Goal: Task Accomplishment & Management: Manage account settings

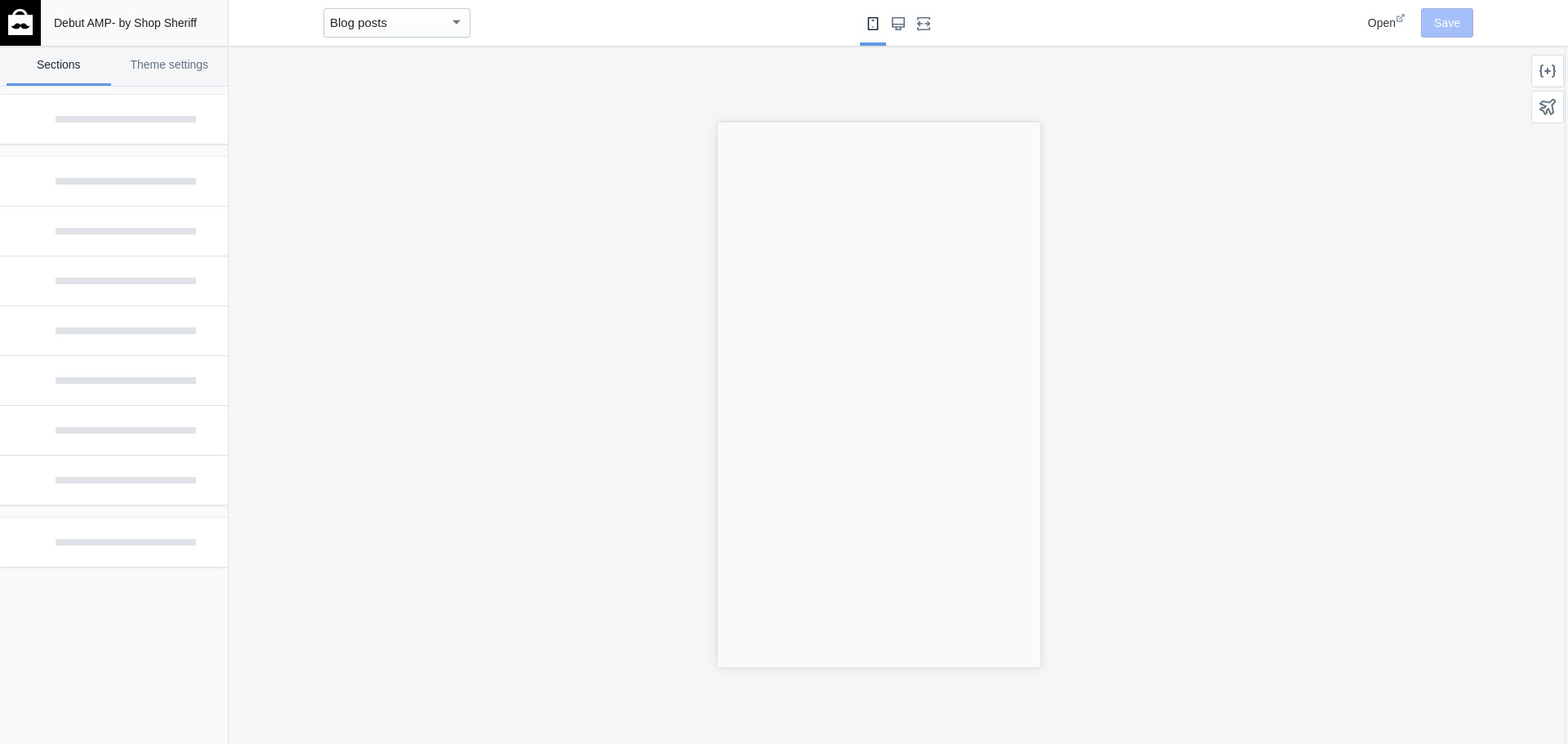
click at [1376, 21] on span "Open" at bounding box center [1381, 22] width 28 height 13
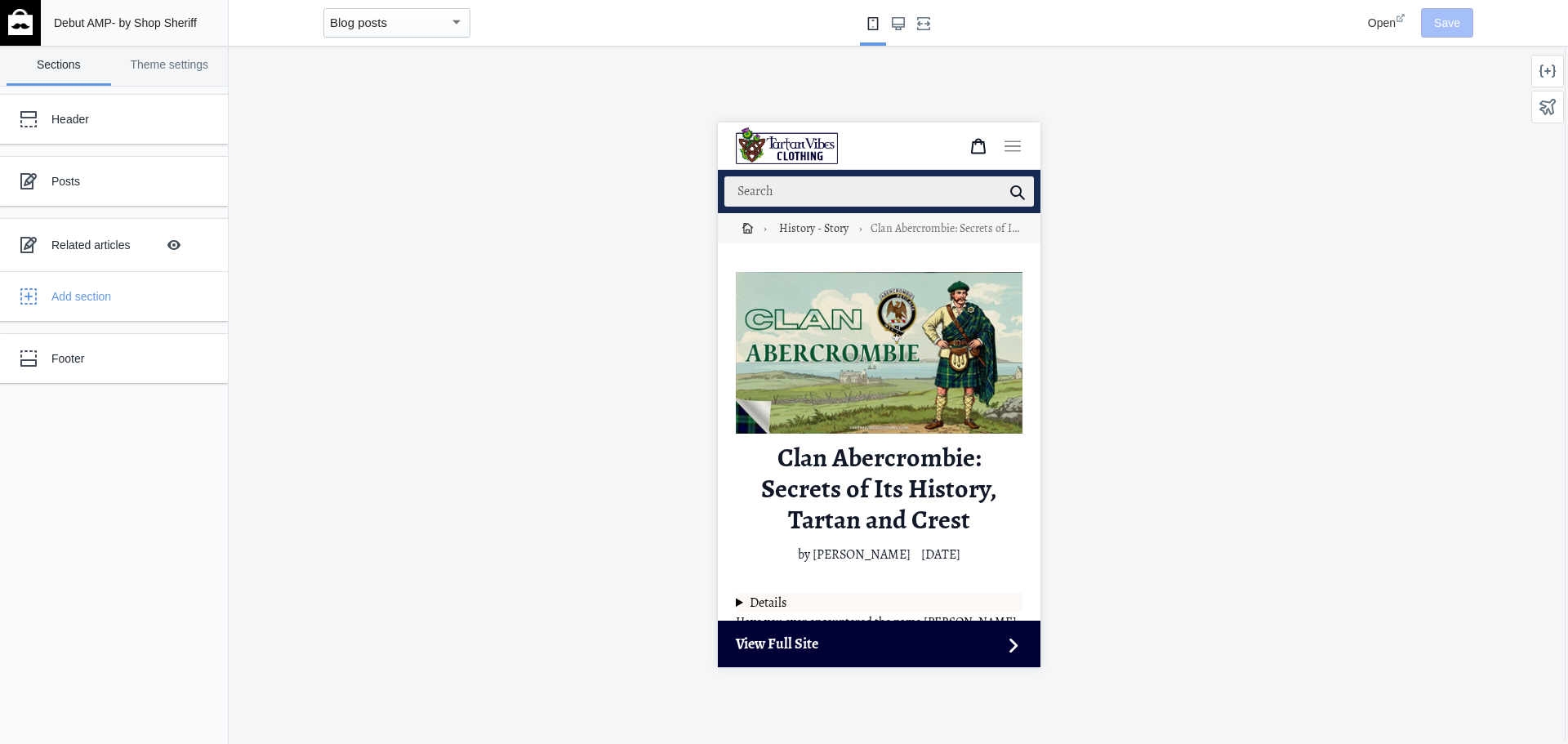
click at [174, 462] on div "Header Posts Related articles Hide Image with text overlay Add section Footer" at bounding box center [114, 415] width 228 height 658
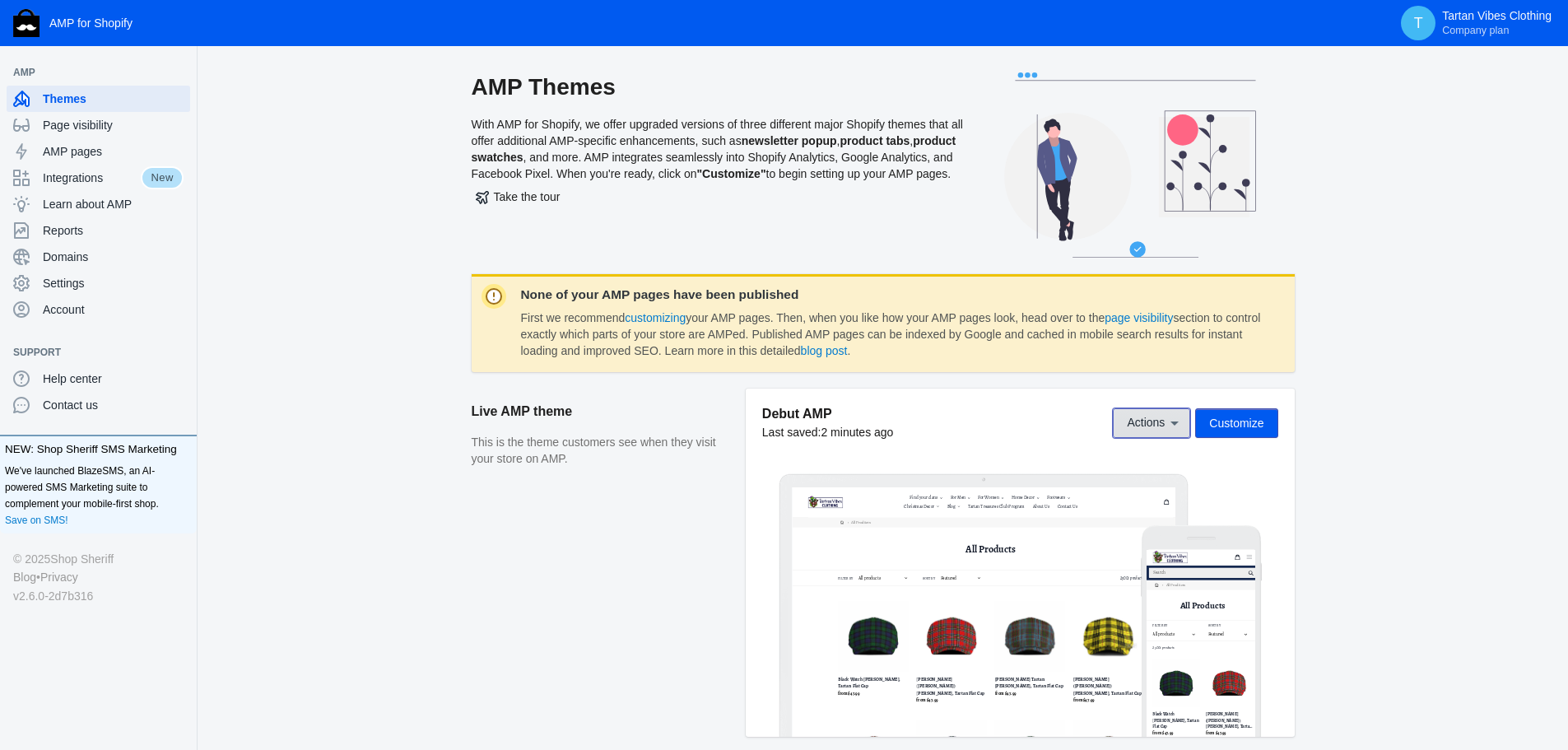
click at [1144, 424] on span "Actions" at bounding box center [1146, 423] width 38 height 14
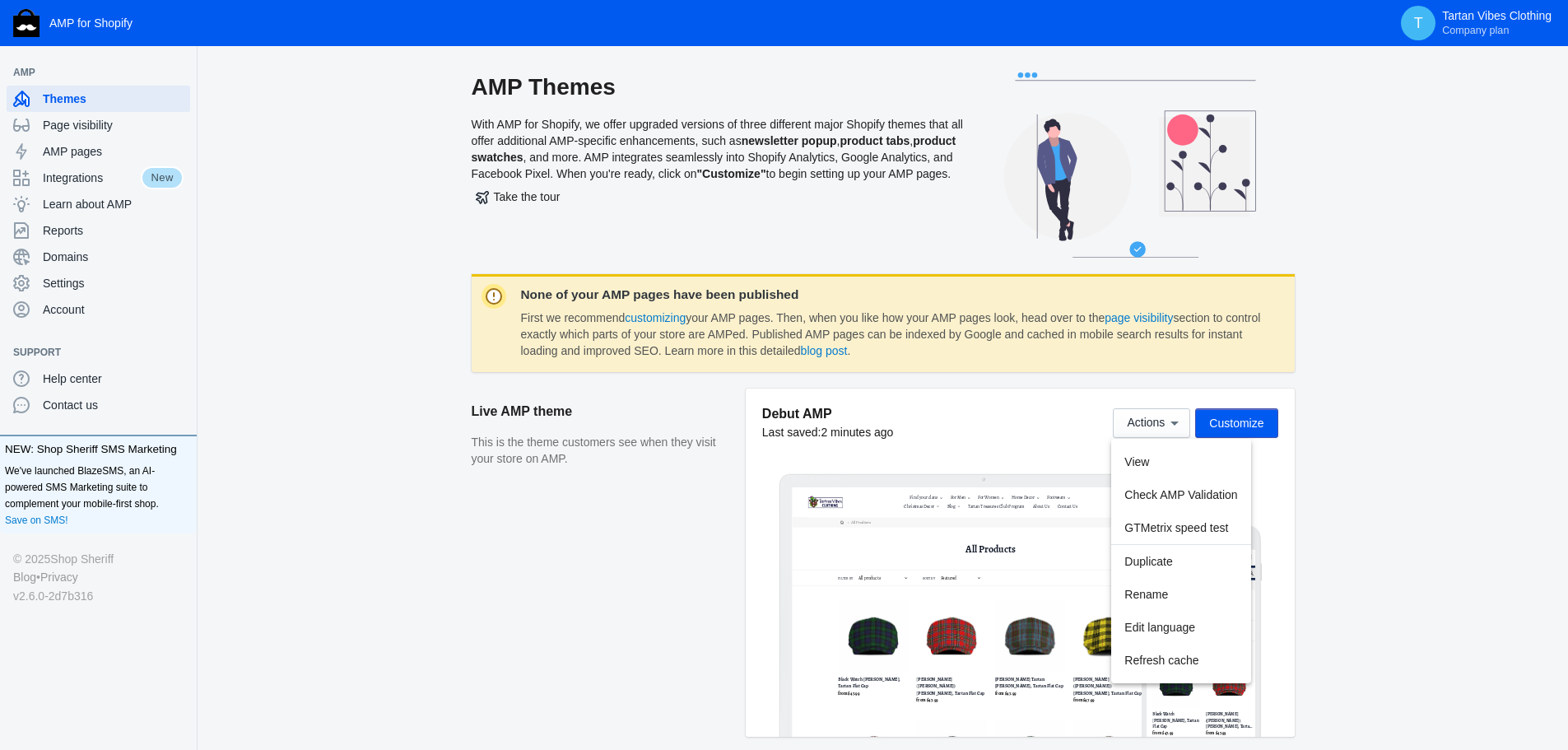
click at [1232, 424] on div at bounding box center [784, 375] width 1568 height 750
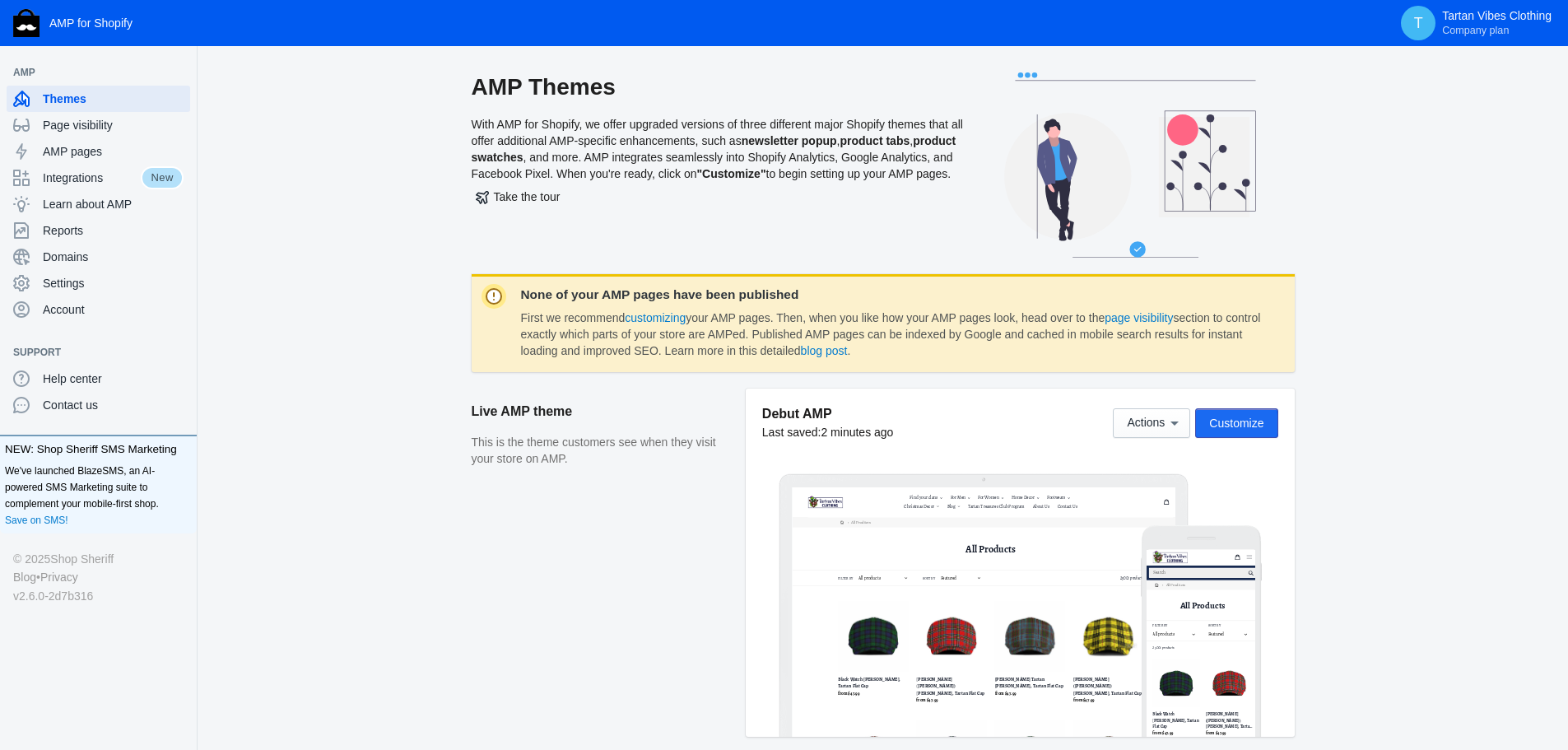
click at [1232, 424] on span "Customize" at bounding box center [1236, 423] width 54 height 14
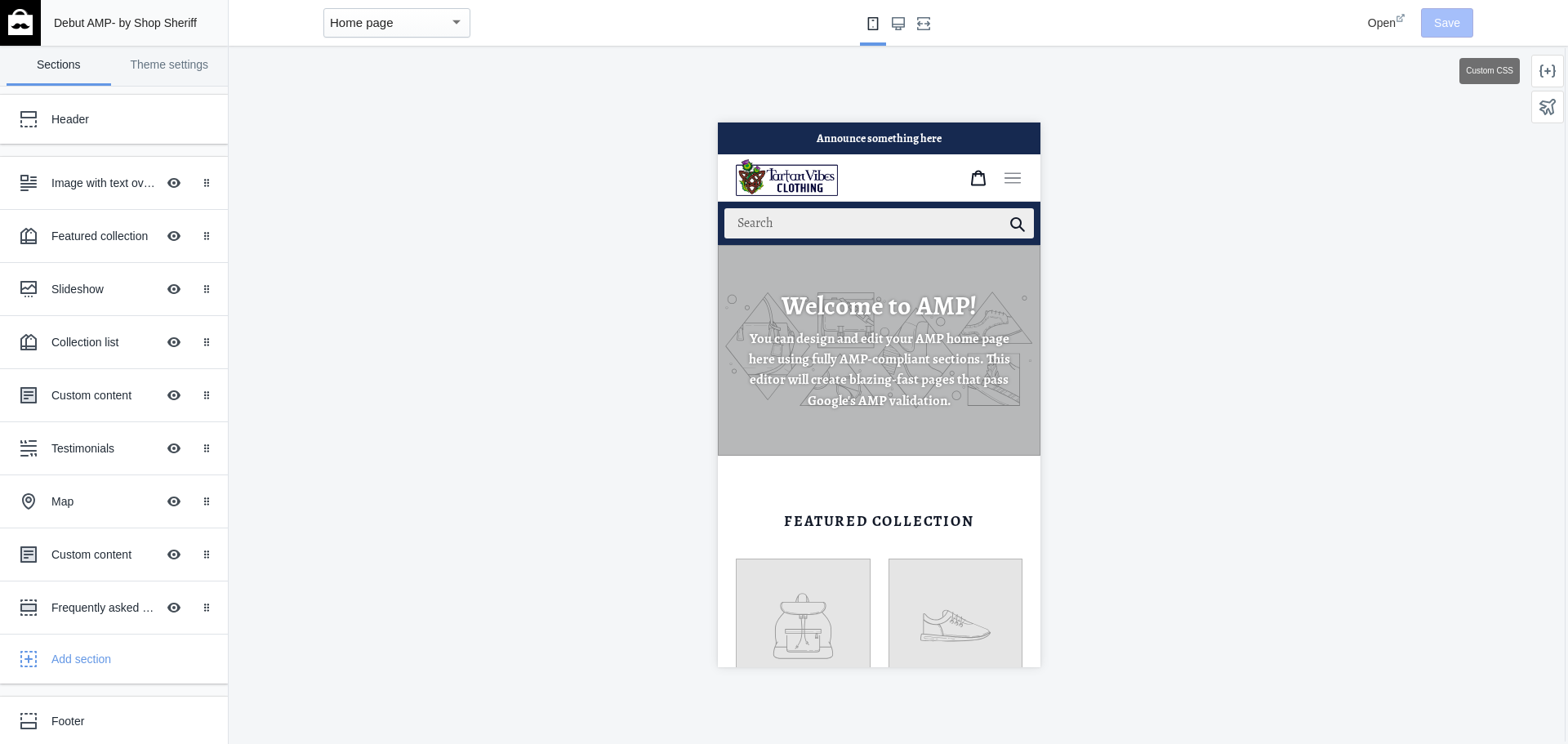
scroll to position [0, 275]
click at [1551, 71] on icon at bounding box center [1547, 71] width 16 height 13
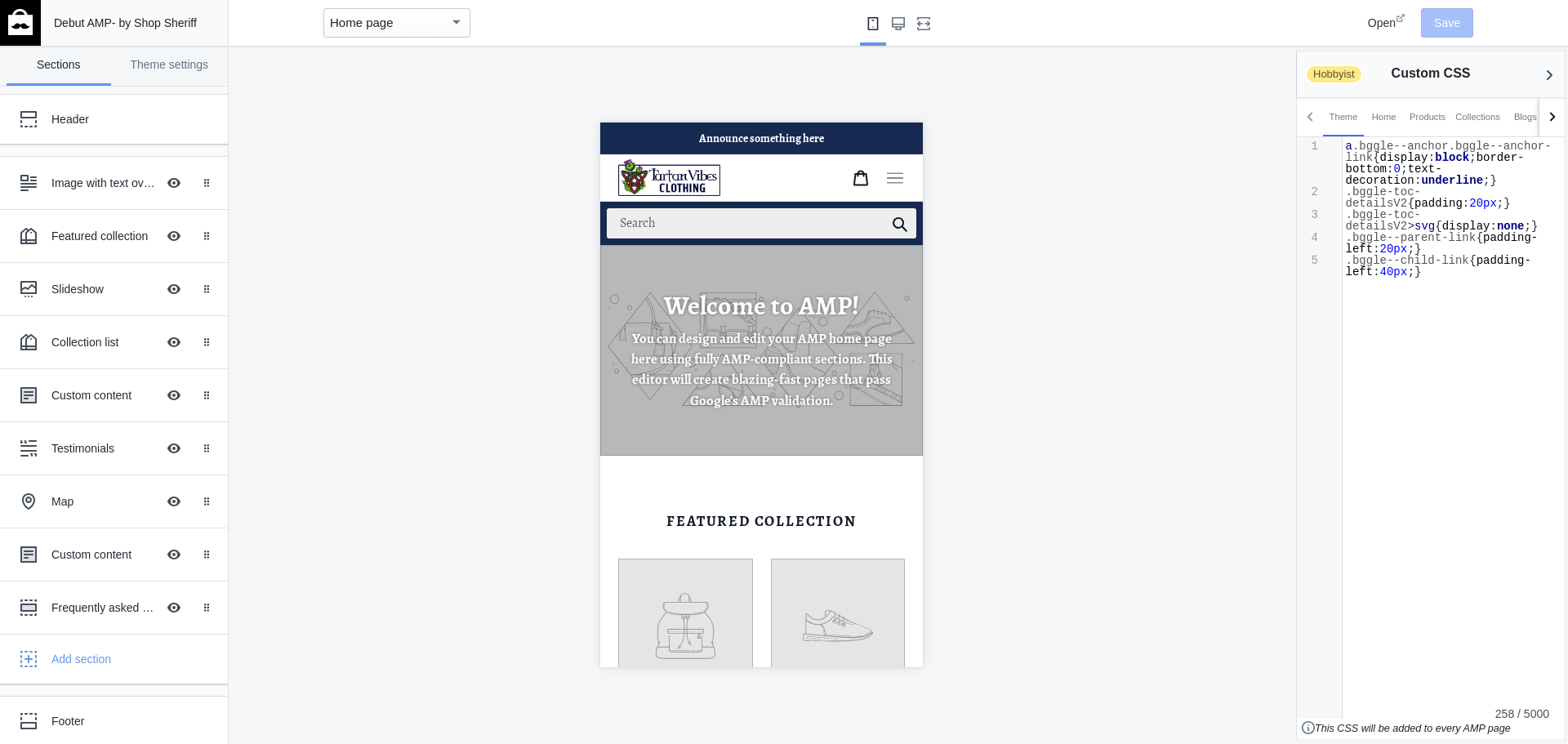
scroll to position [0, 0]
click at [350, 26] on mat-select-trigger "Home page" at bounding box center [362, 22] width 64 height 14
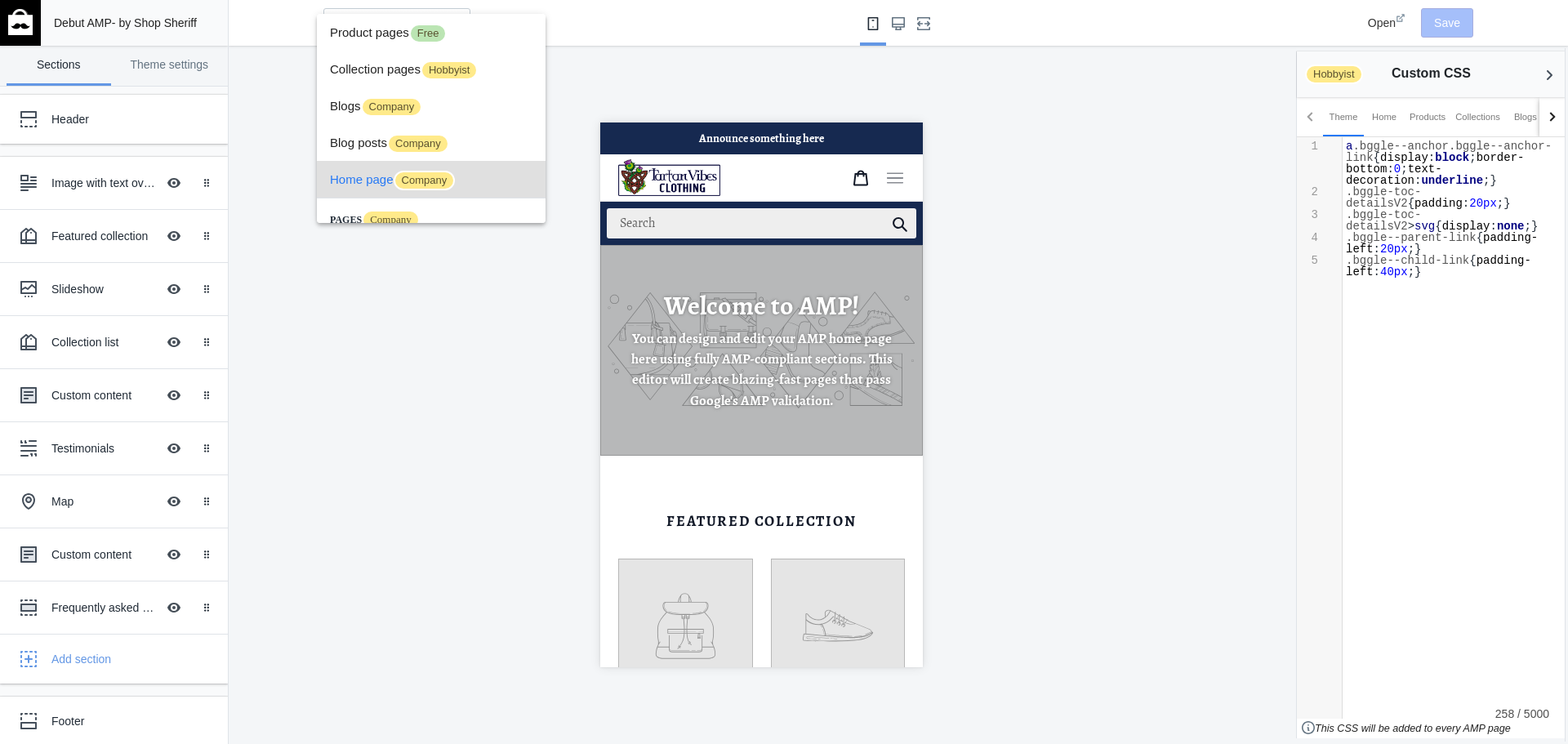
scroll to position [61, 0]
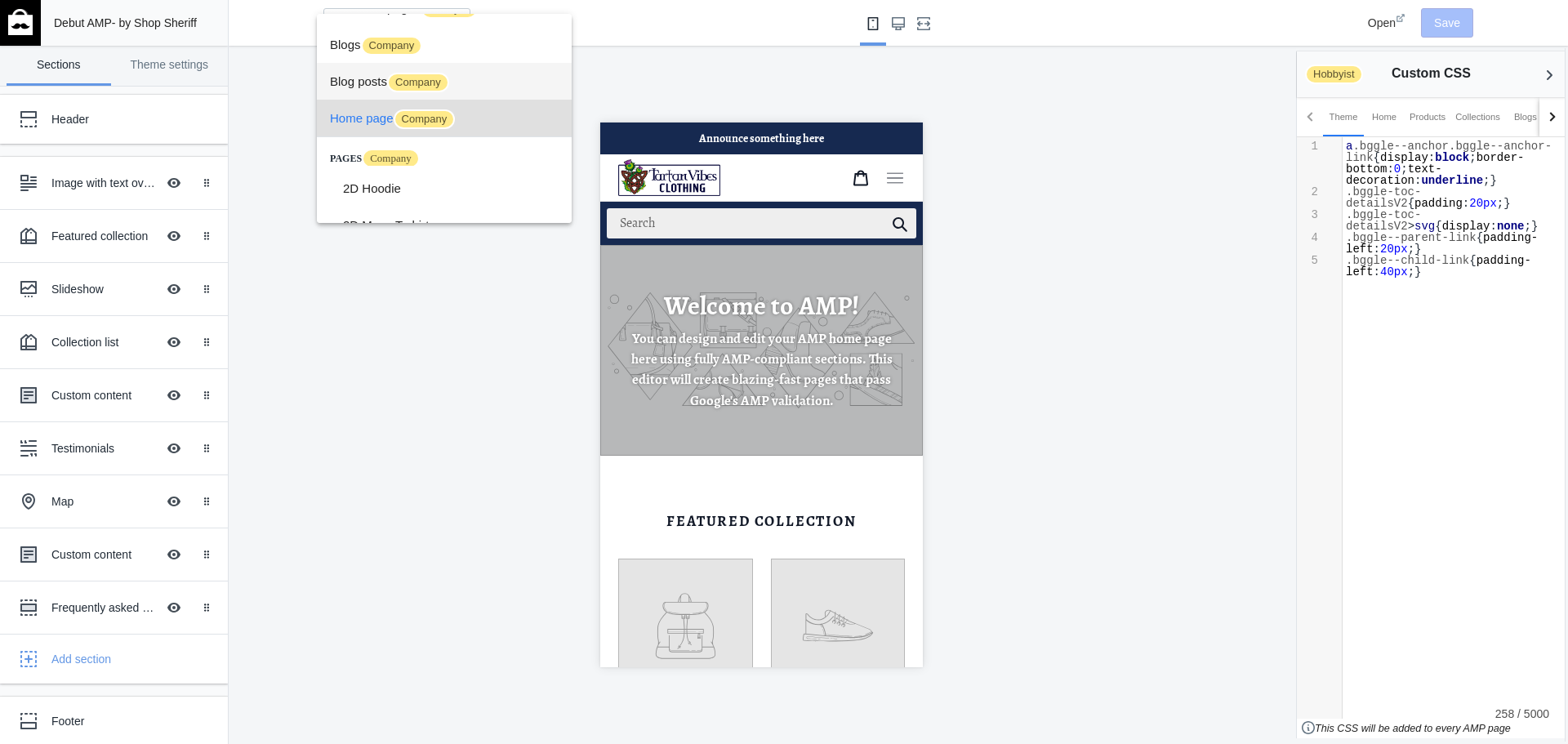
click at [376, 81] on span "Blog posts Company" at bounding box center [444, 81] width 228 height 37
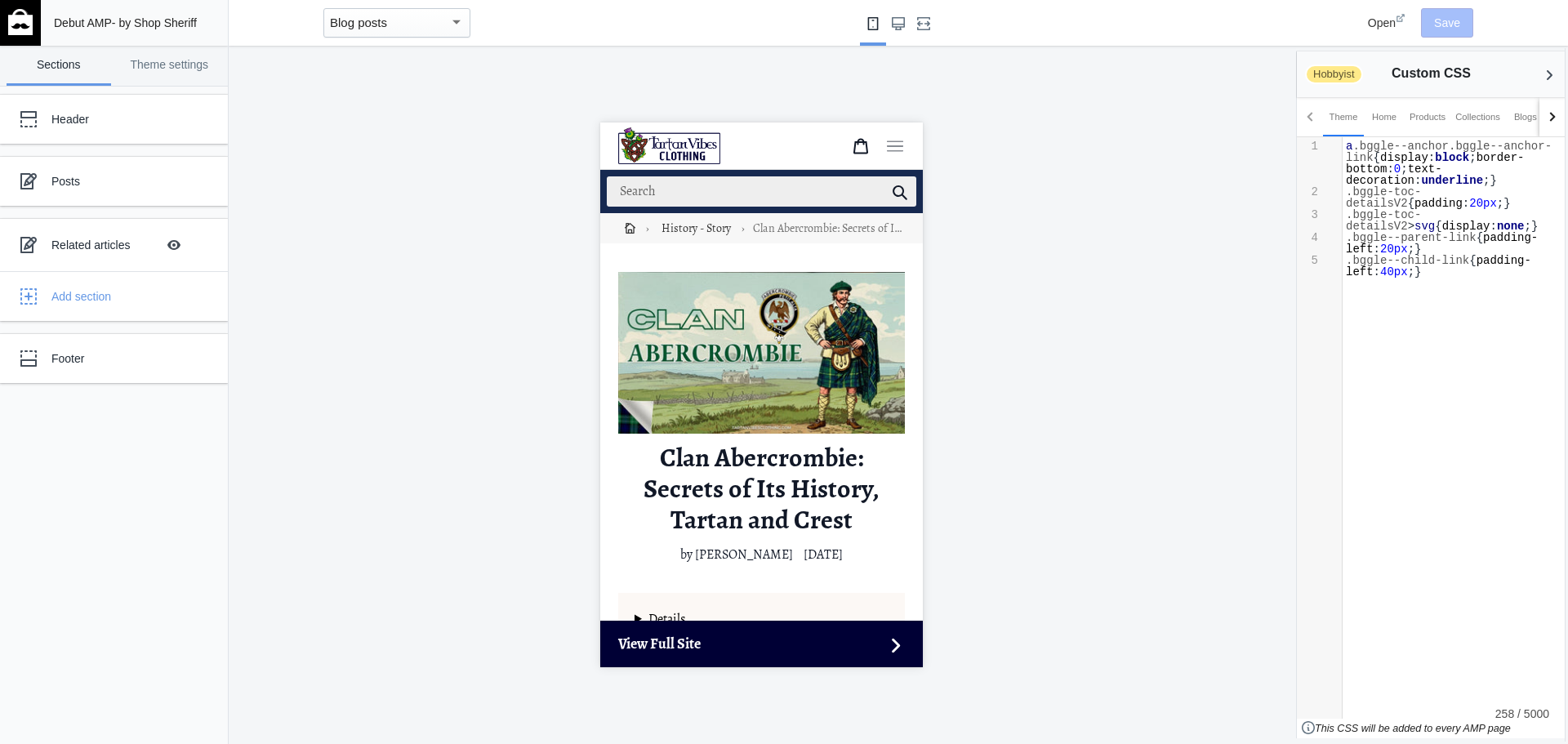
click at [1206, 235] on div at bounding box center [761, 395] width 1065 height 698
click at [382, 27] on mat-select-trigger "Blog posts" at bounding box center [359, 22] width 57 height 14
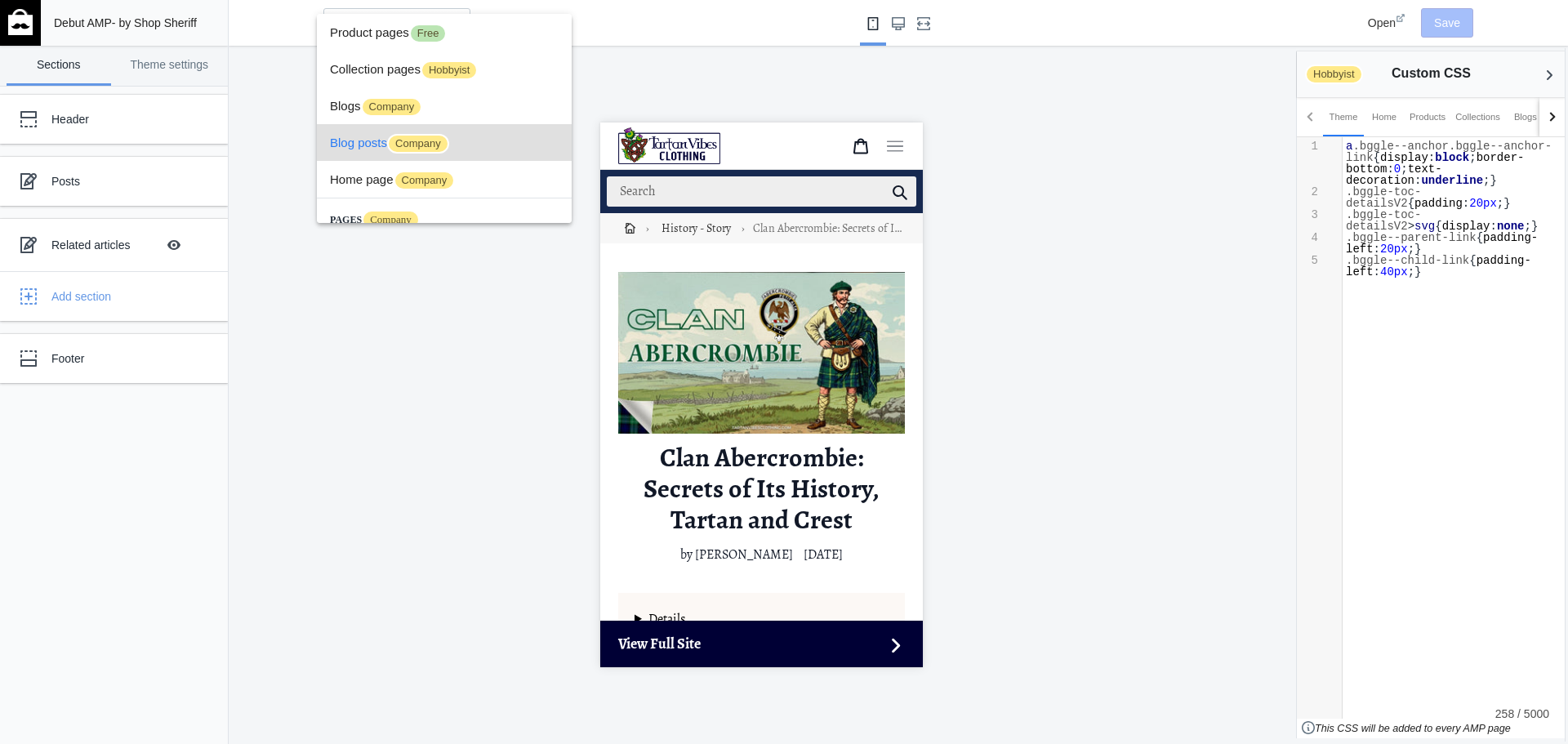
scroll to position [24, 0]
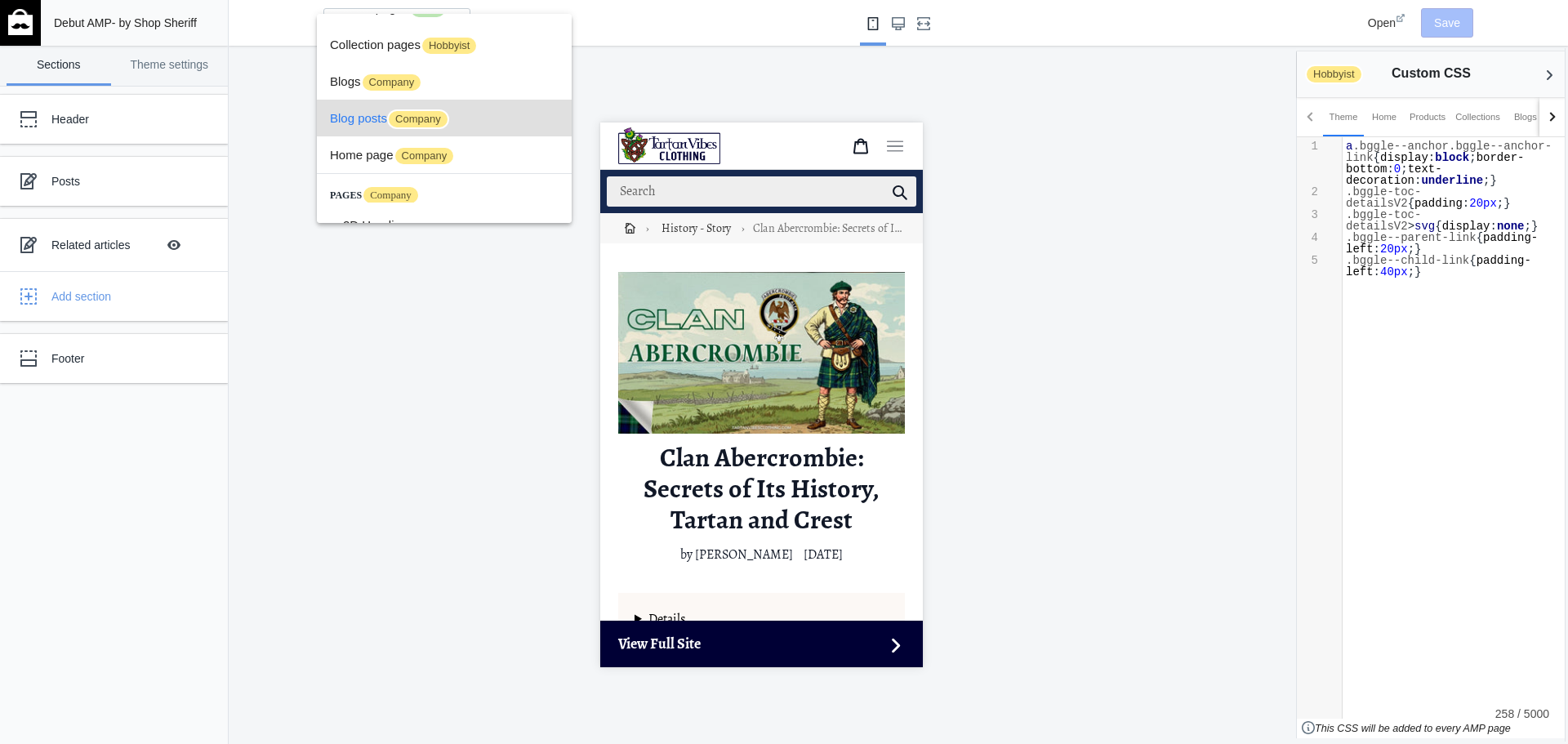
click at [1106, 153] on div at bounding box center [784, 372] width 1568 height 744
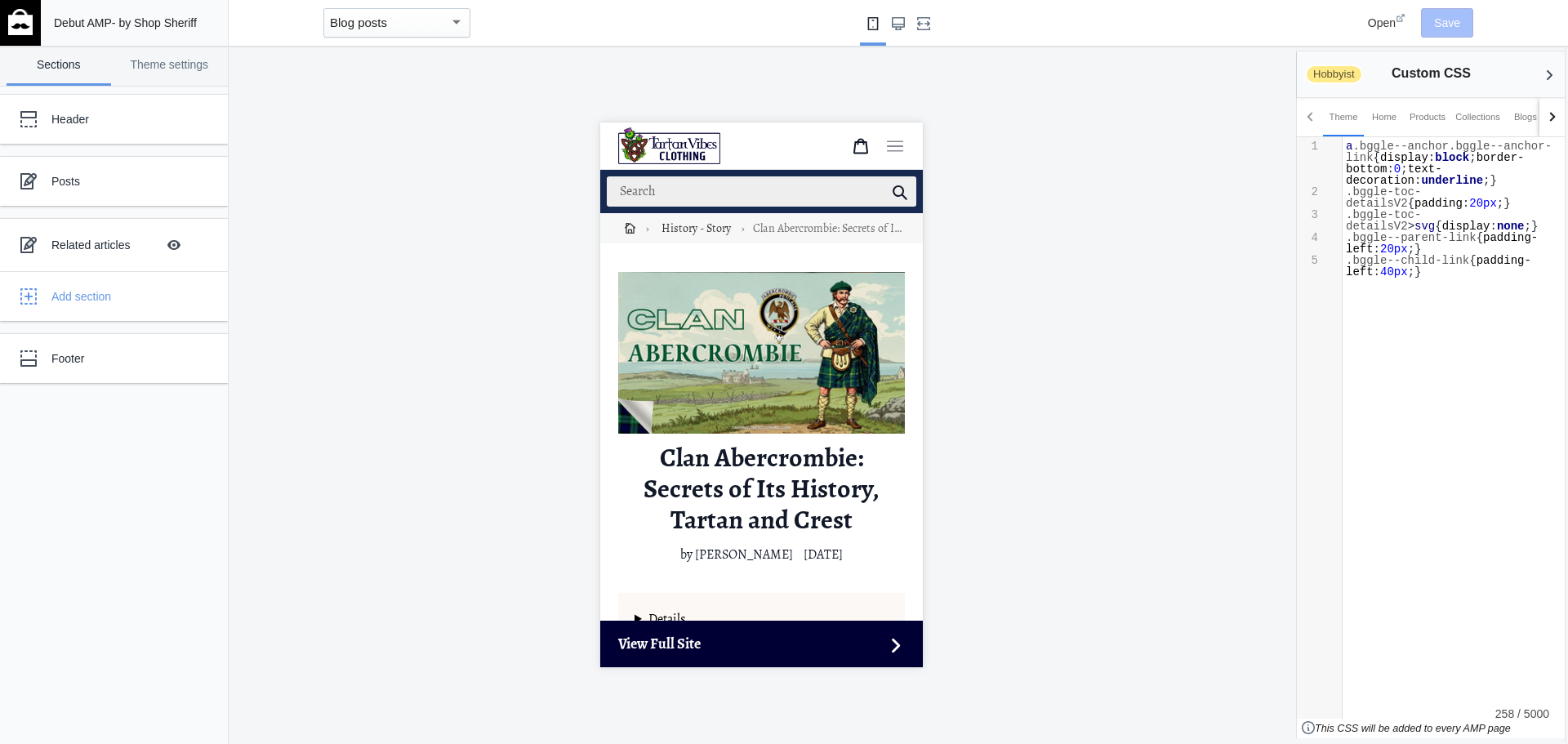
click at [1376, 24] on span "Open" at bounding box center [1381, 22] width 28 height 13
click at [1059, 691] on div at bounding box center [761, 395] width 1065 height 698
click at [450, 18] on div "button" at bounding box center [456, 22] width 14 height 20
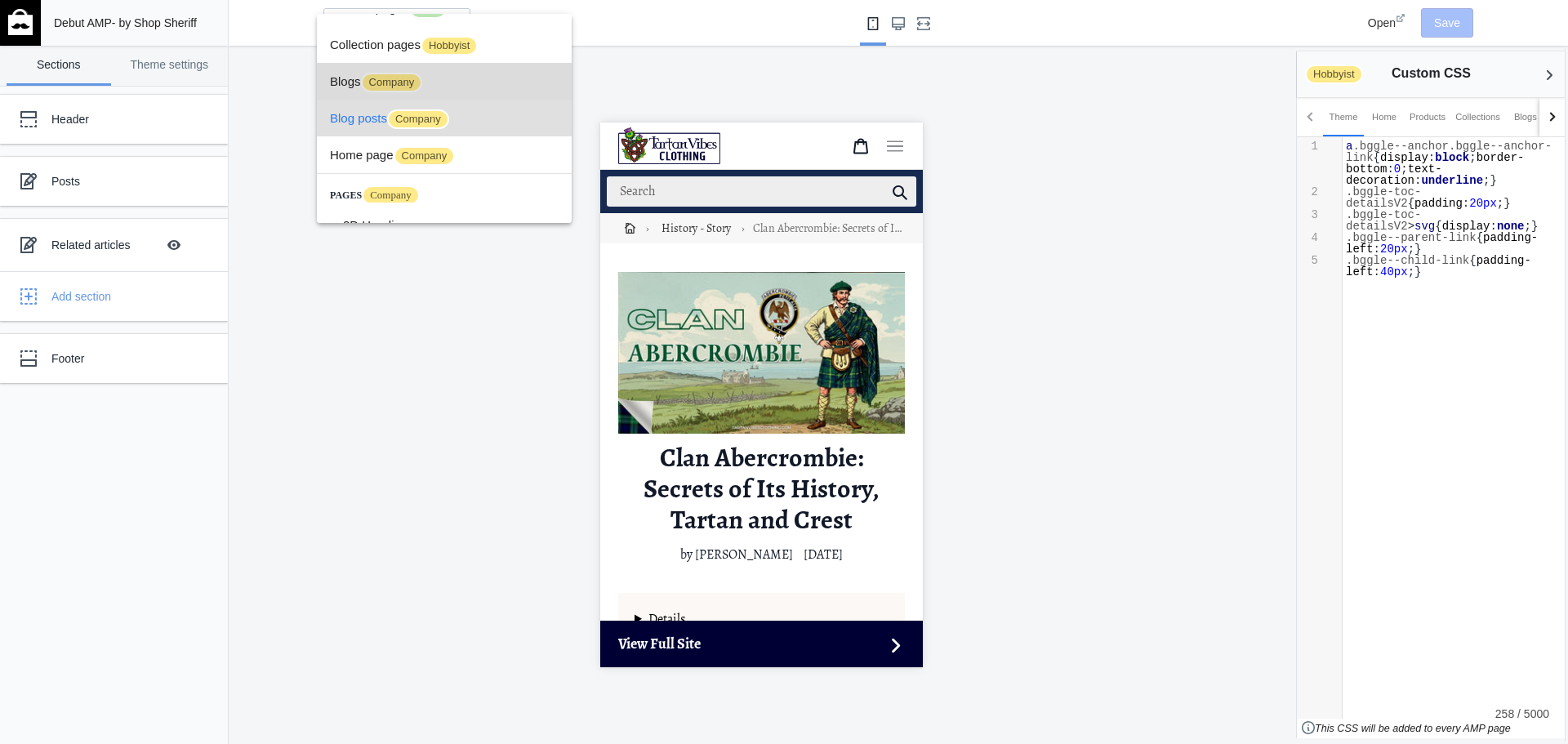
drag, startPoint x: 466, startPoint y: 77, endPoint x: 313, endPoint y: 56, distance: 154.4
click at [466, 77] on span "Blogs Company" at bounding box center [444, 81] width 228 height 37
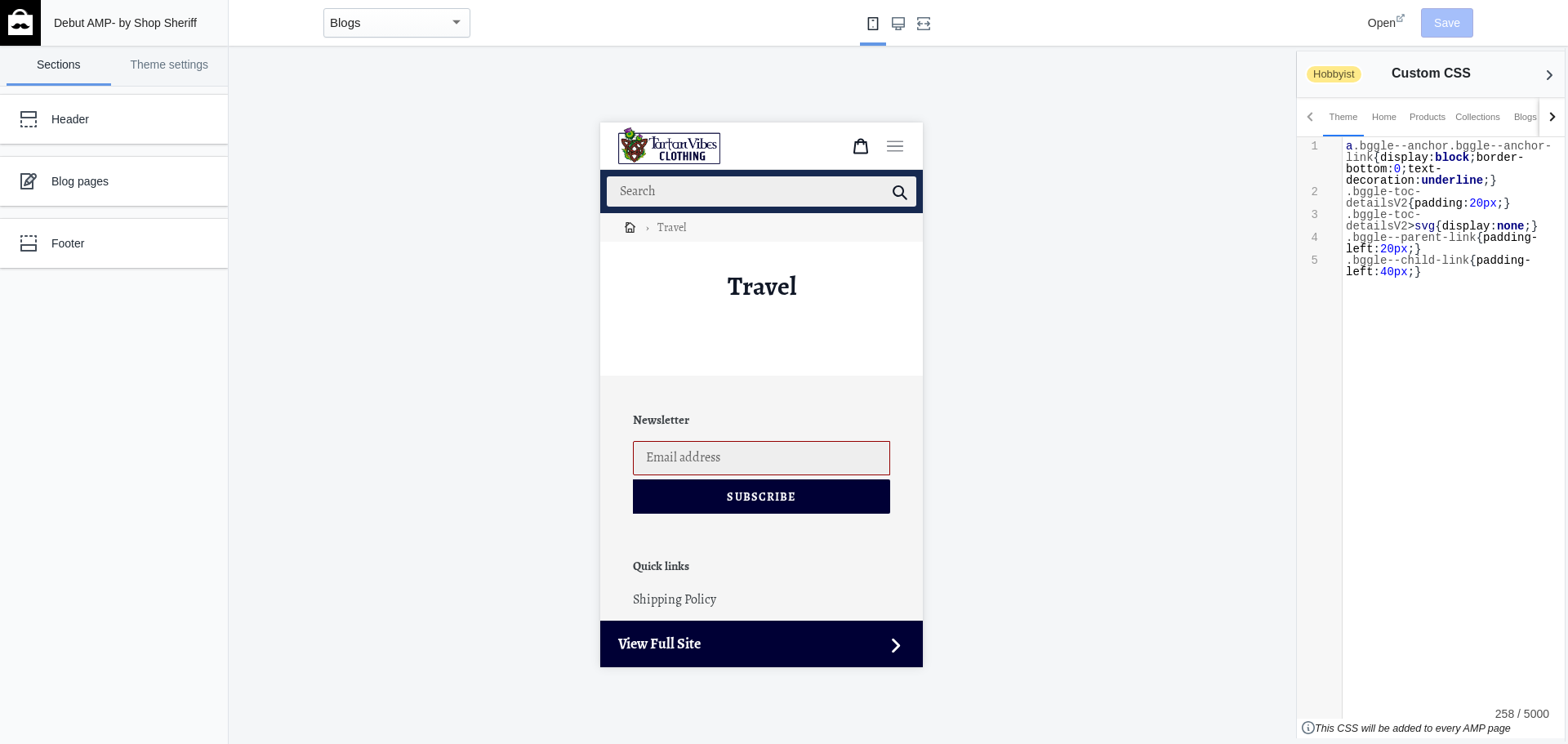
click at [1376, 25] on span "Open" at bounding box center [1381, 22] width 28 height 13
click at [359, 26] on mat-select-trigger "Blogs" at bounding box center [345, 22] width 31 height 14
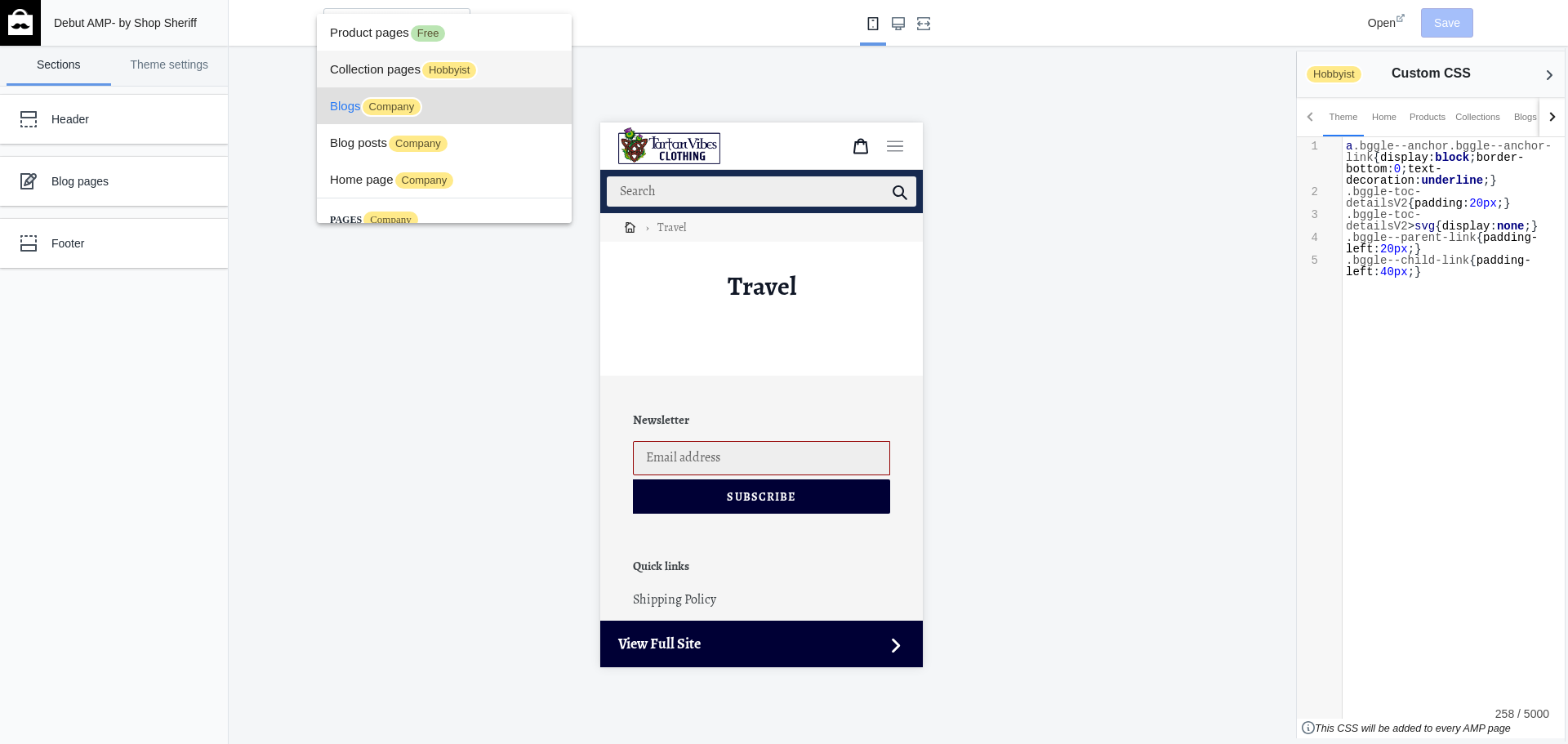
click at [519, 65] on span "Collection pages Hobbyist" at bounding box center [444, 69] width 228 height 37
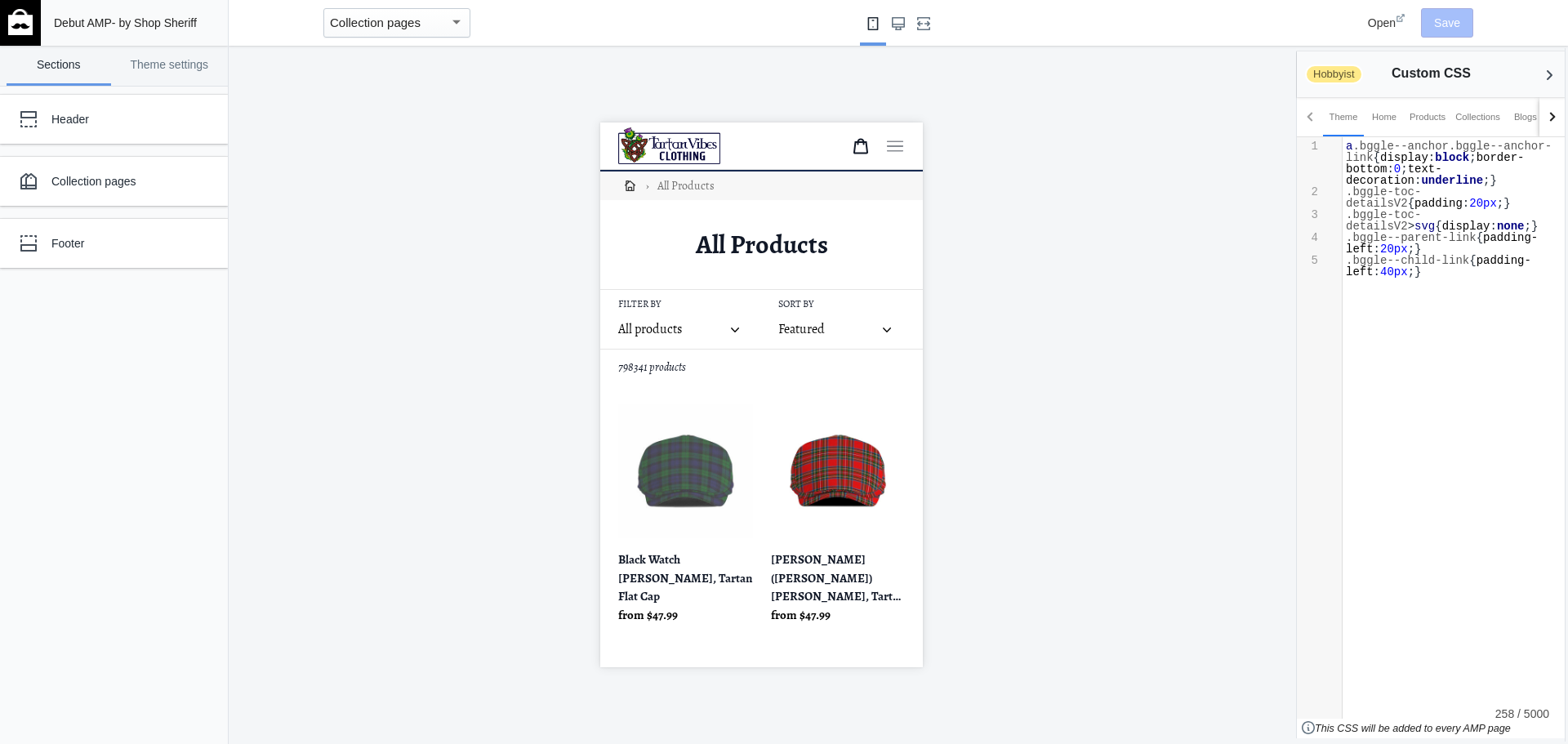
scroll to position [81, 0]
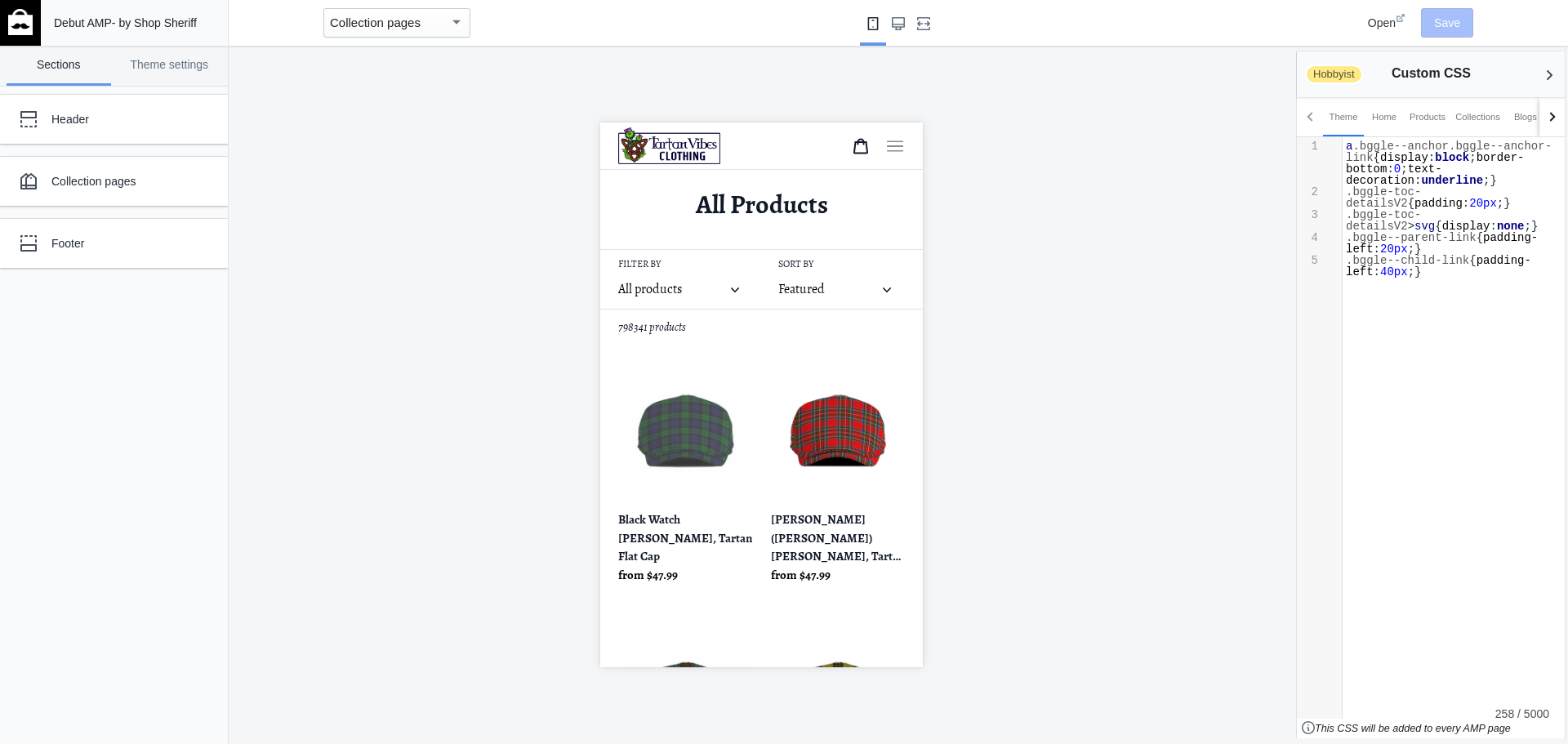
click at [667, 526] on link "Black Watch [PERSON_NAME], Tartan Flat Cap" at bounding box center [685, 483] width 135 height 239
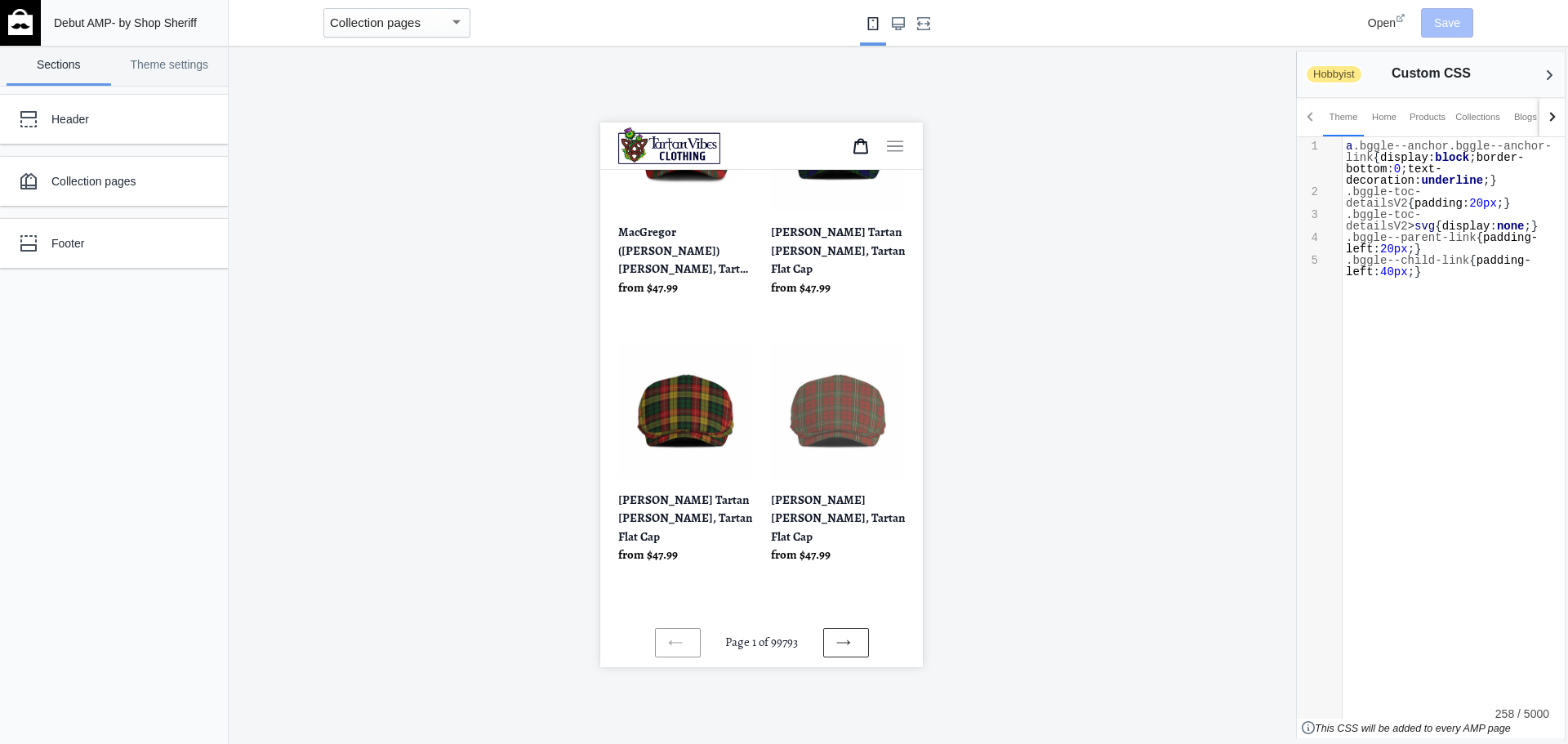
scroll to position [980, 0]
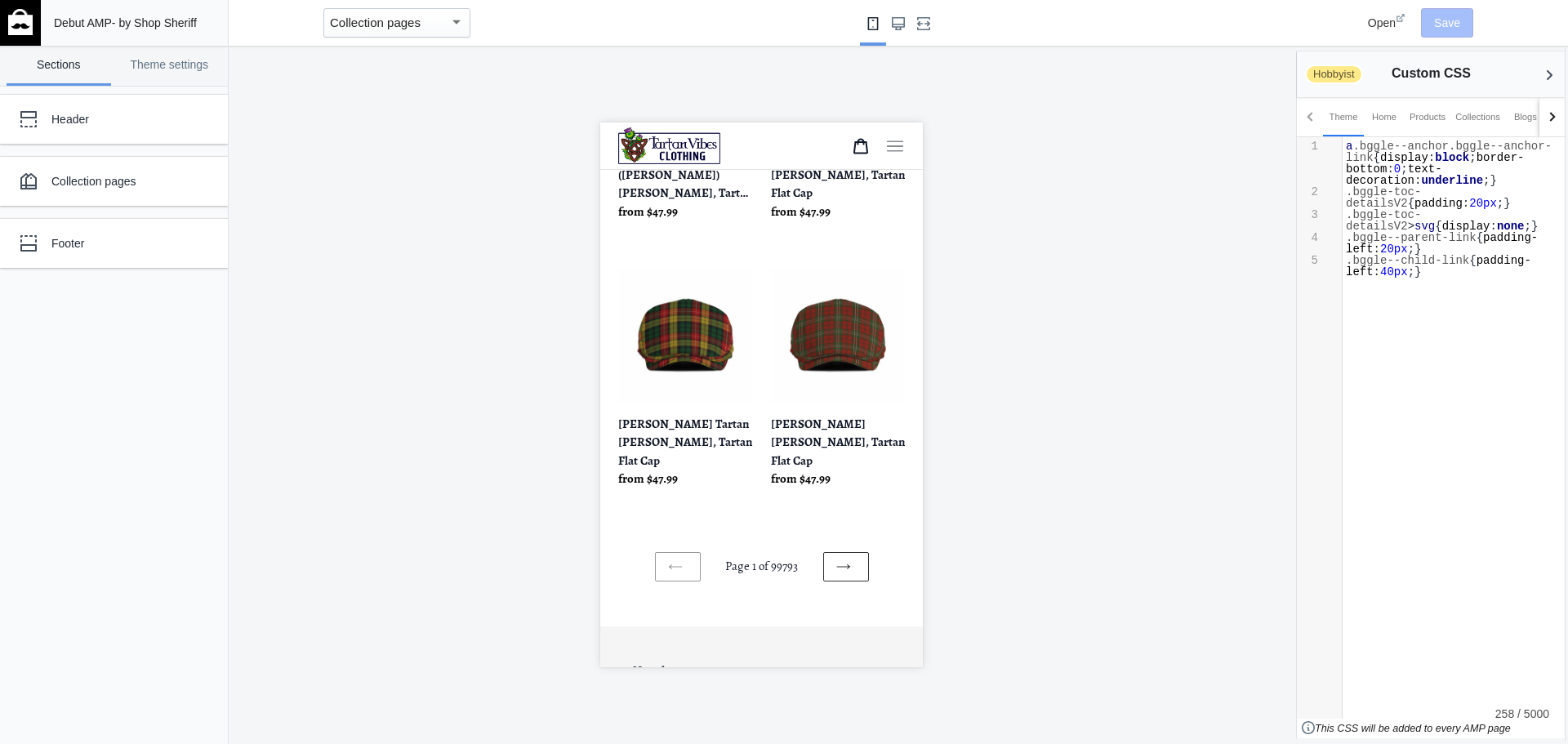
click at [396, 15] on mat-select-trigger "Collection pages" at bounding box center [375, 22] width 90 height 14
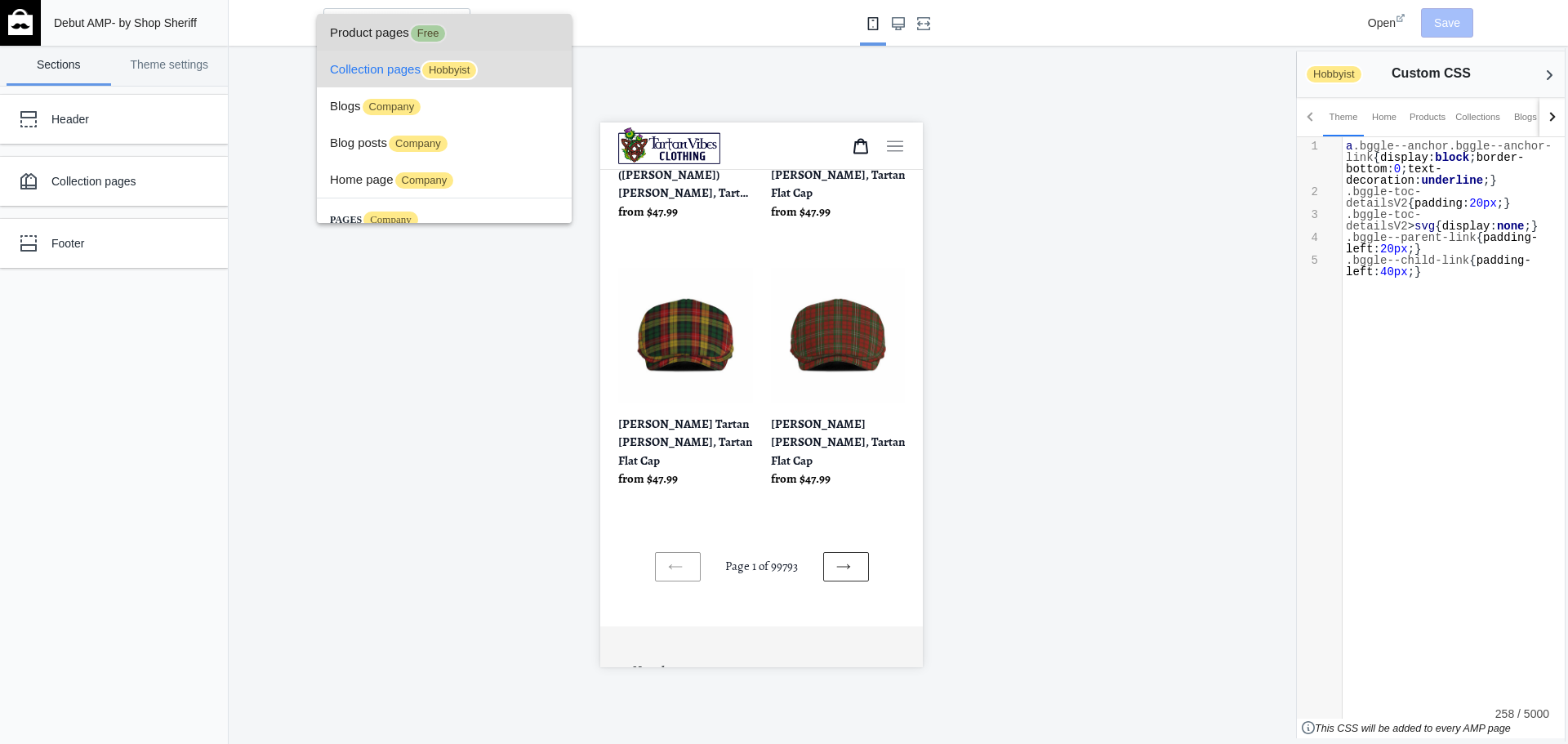
click at [482, 34] on span "Product pages Free" at bounding box center [444, 32] width 228 height 37
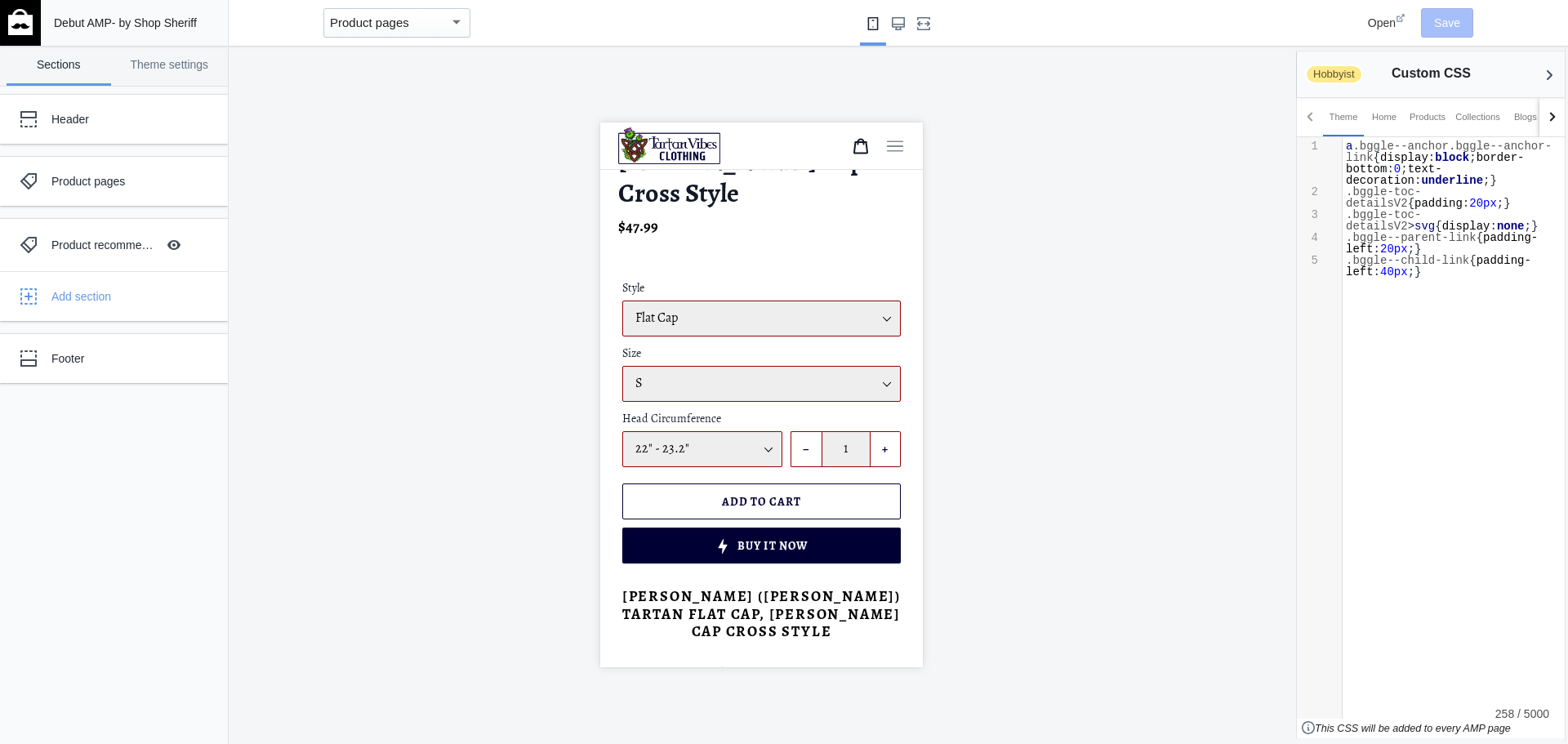
scroll to position [490, 0]
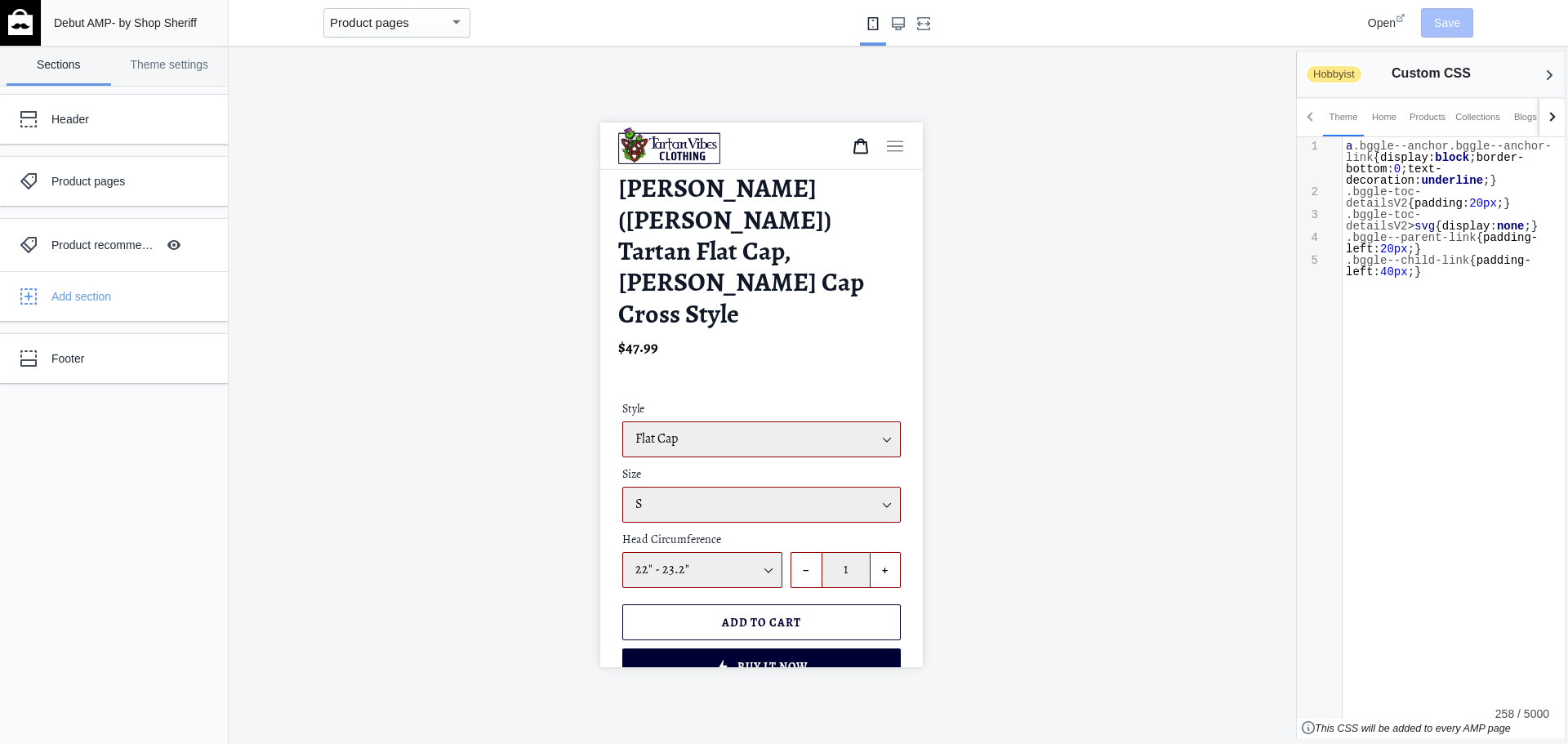
click at [811, 336] on div "Regular price $47.99 Sale price $47.99 Regular price $0 Badges Sale Sold out Un…" at bounding box center [761, 355] width 286 height 38
click at [166, 70] on link "Theme settings" at bounding box center [169, 65] width 105 height 40
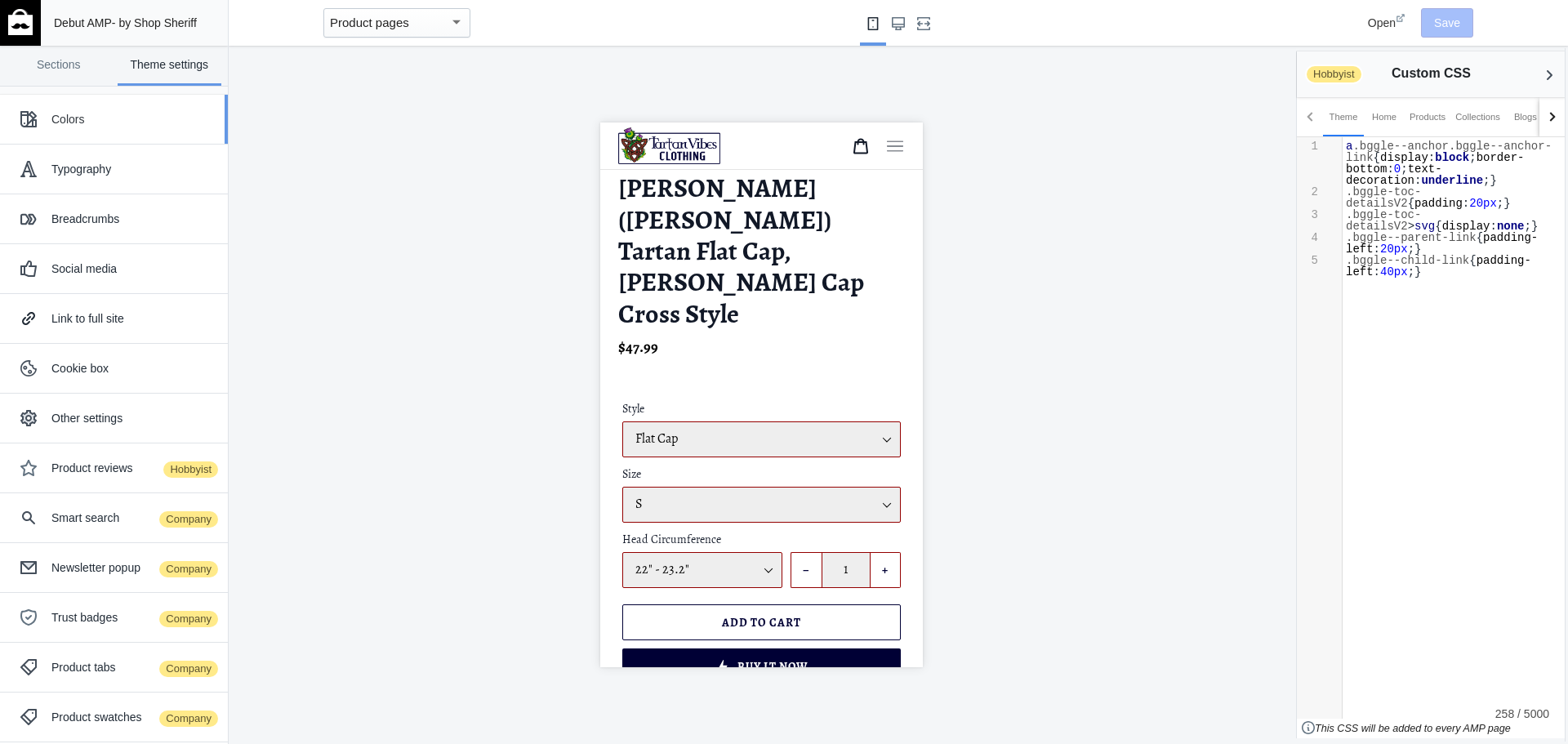
drag, startPoint x: 120, startPoint y: 122, endPoint x: 119, endPoint y: 143, distance: 21.0
click at [120, 126] on div "Colors" at bounding box center [132, 119] width 164 height 16
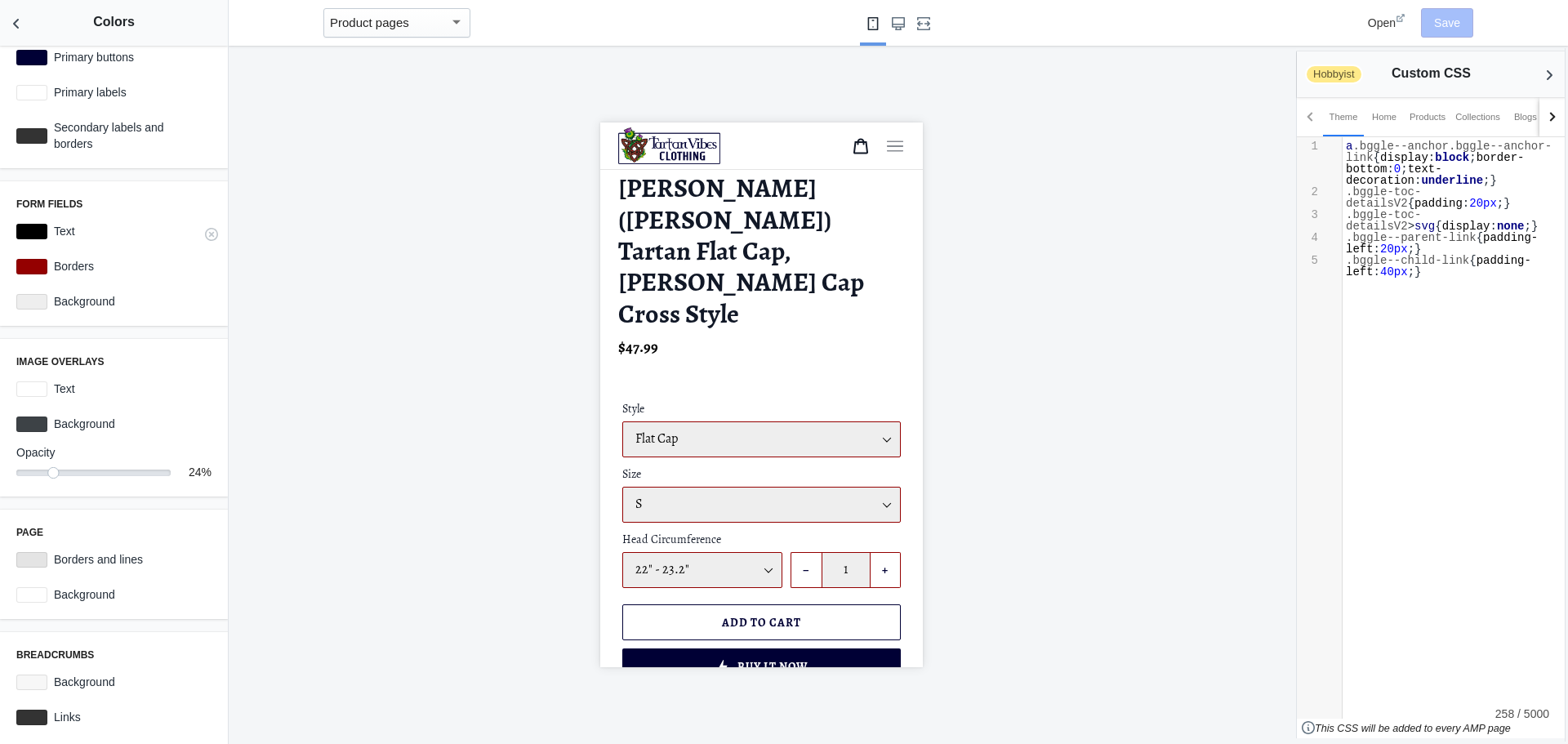
scroll to position [280, 0]
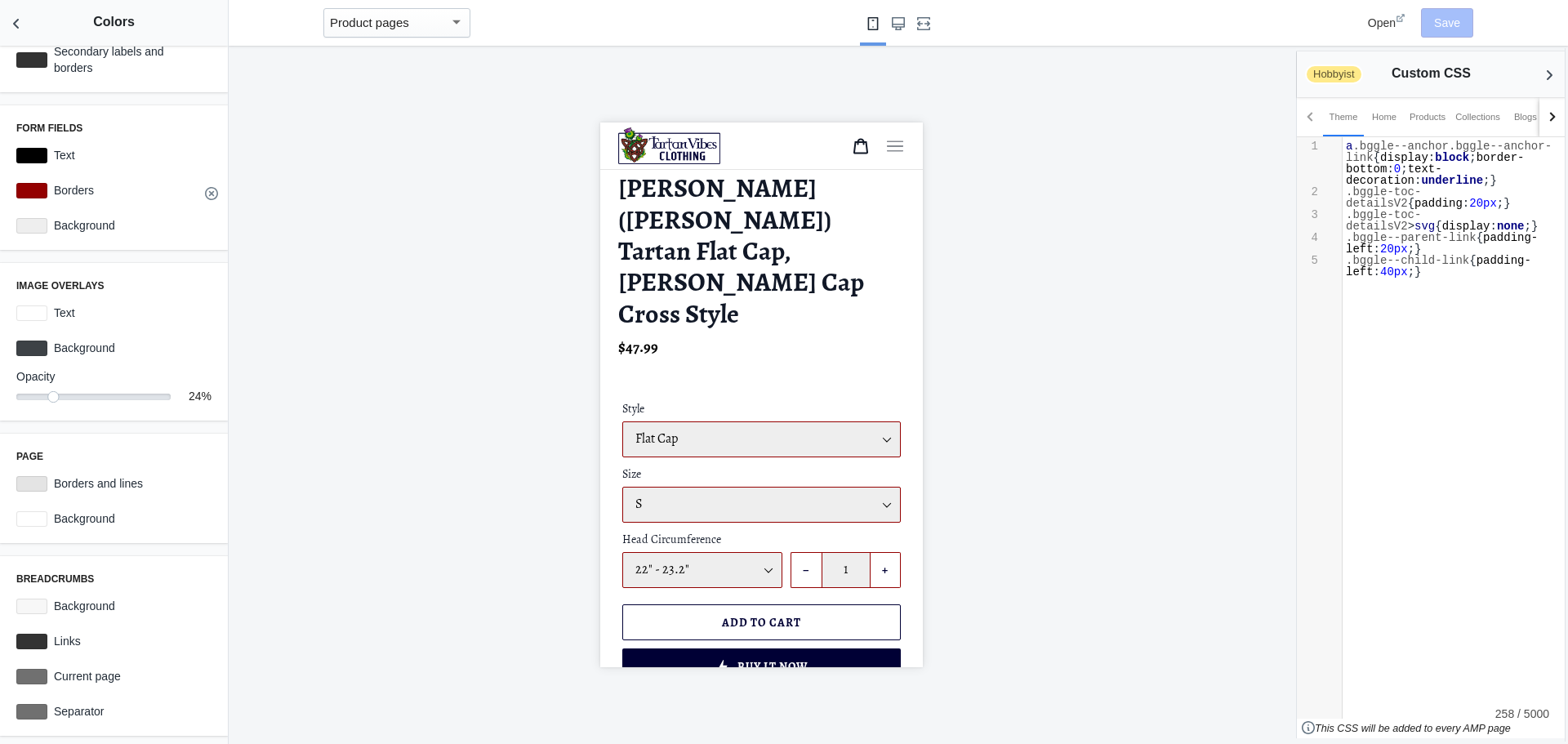
click at [205, 195] on use at bounding box center [211, 193] width 13 height 13
click at [428, 502] on div at bounding box center [761, 395] width 1065 height 698
click at [1452, 20] on button "Save" at bounding box center [1447, 22] width 52 height 30
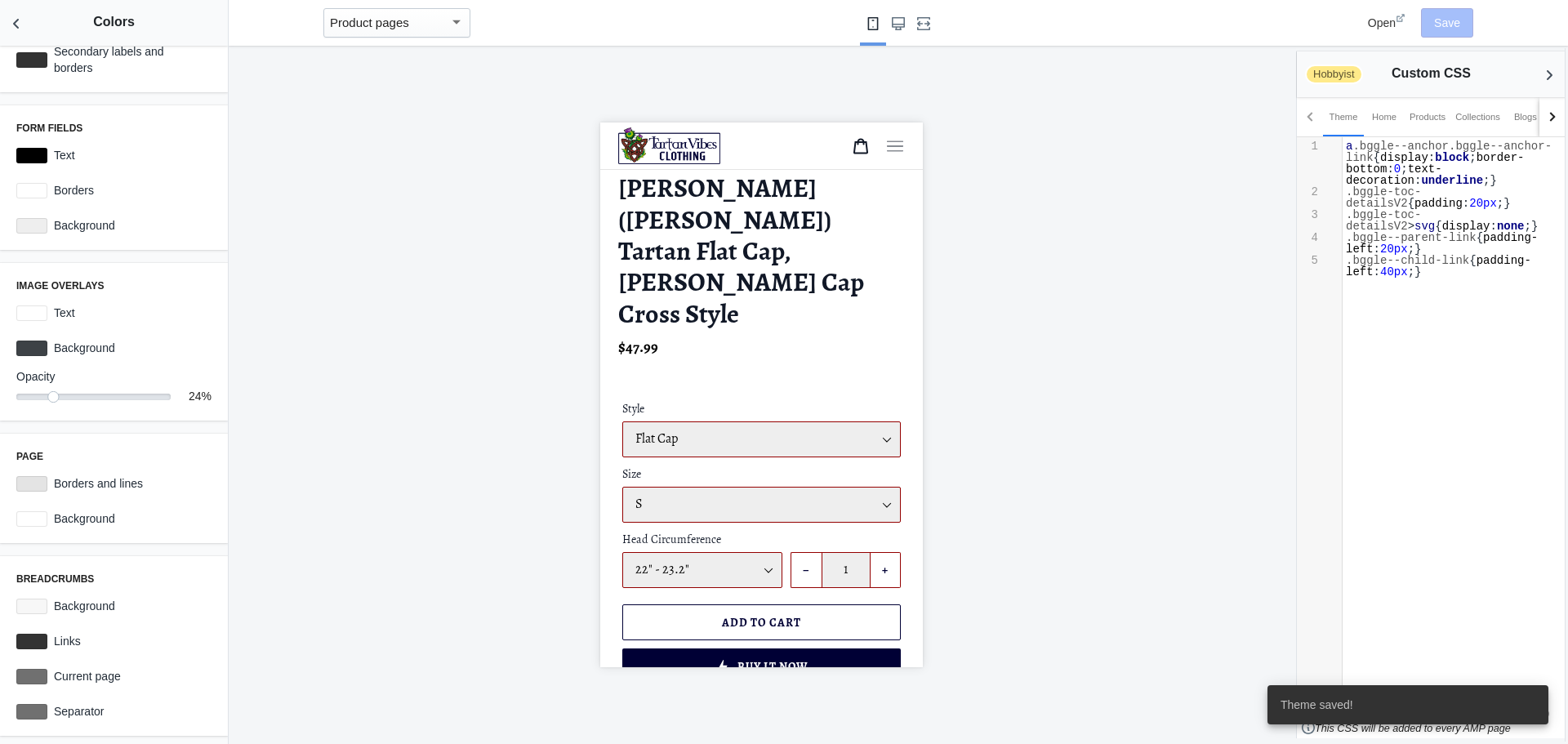
click at [1078, 441] on div at bounding box center [761, 395] width 1065 height 698
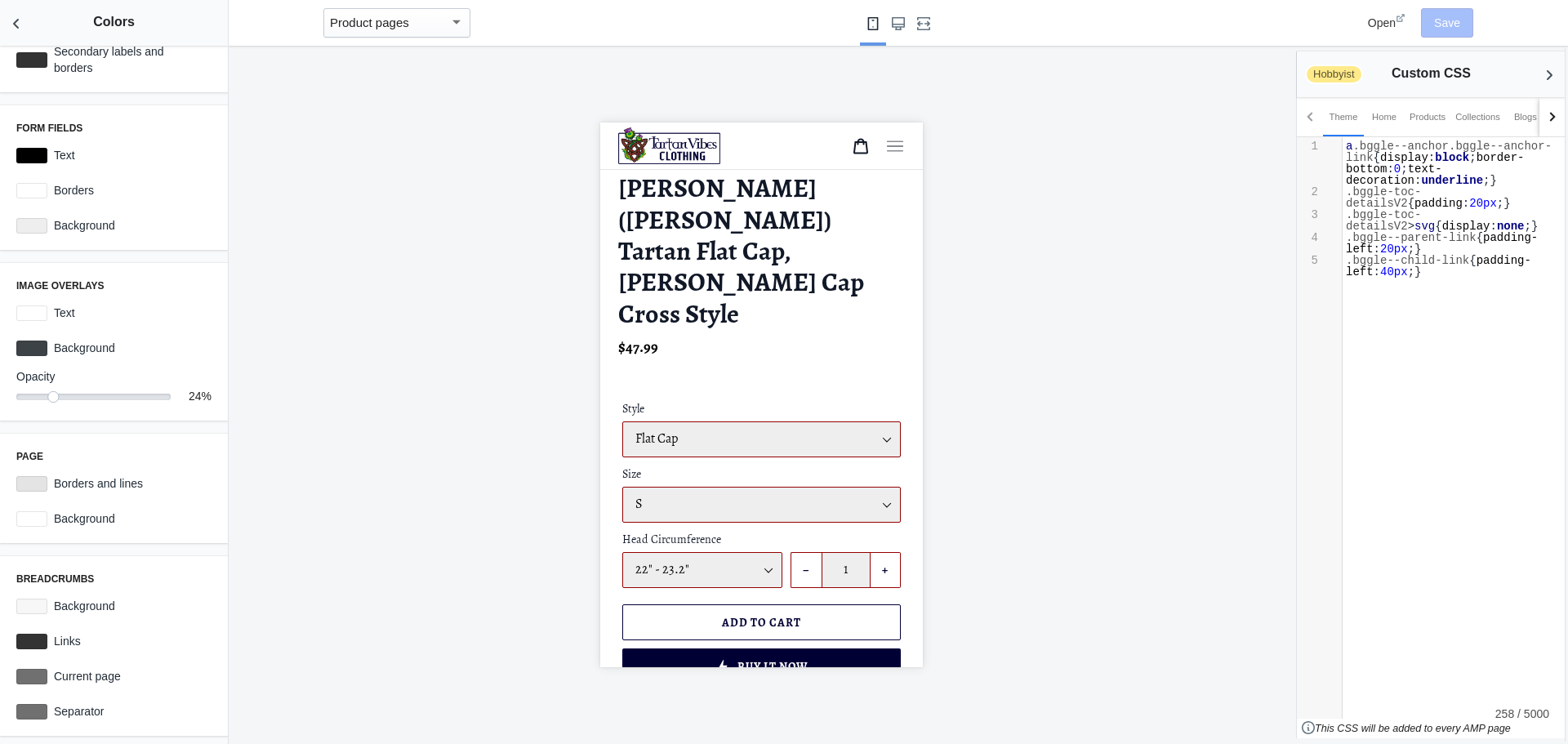
click at [427, 32] on div "Product pages" at bounding box center [389, 23] width 119 height 20
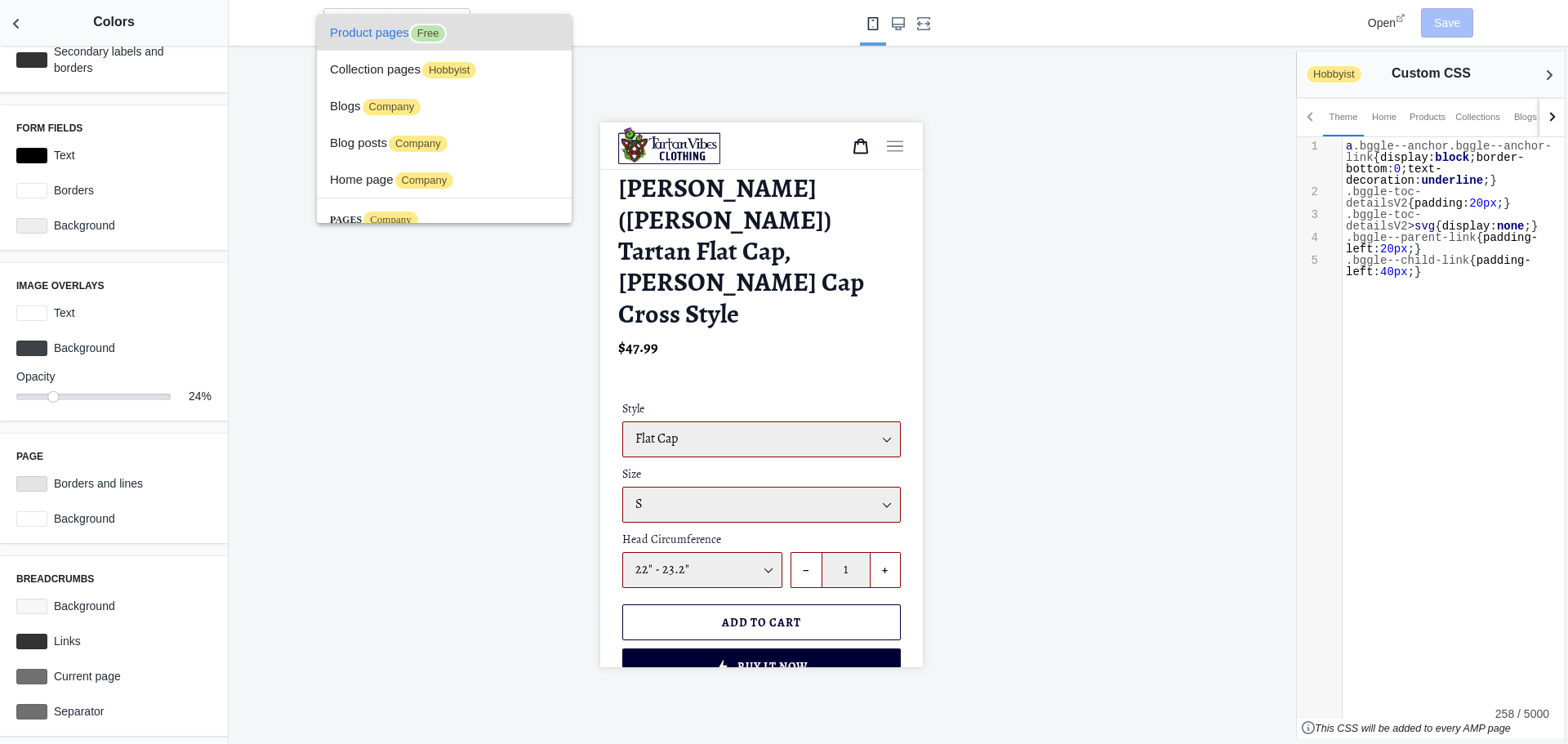
click at [473, 41] on span "Product pages Free" at bounding box center [444, 32] width 228 height 37
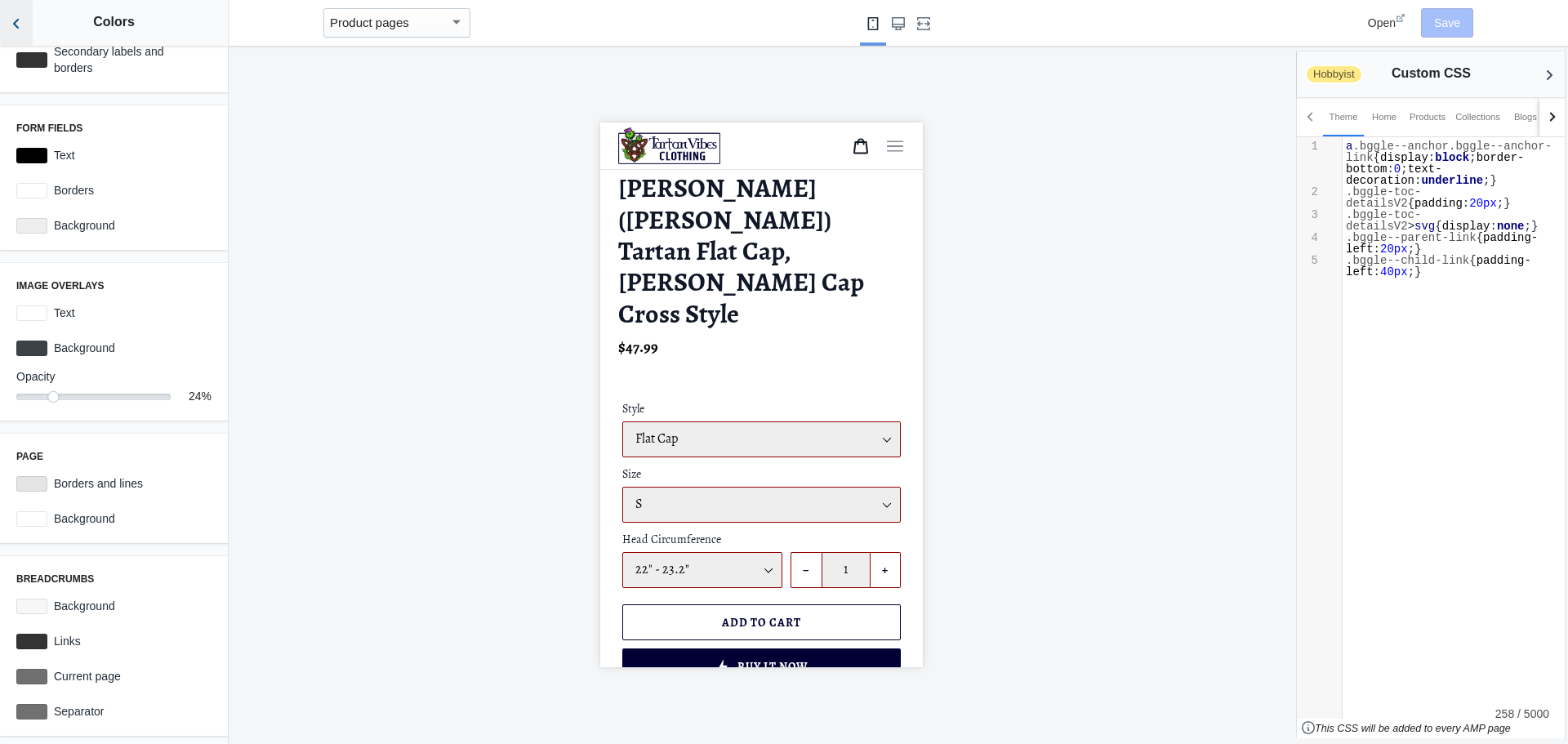
click at [16, 18] on icon "Back to sections" at bounding box center [16, 23] width 16 height 16
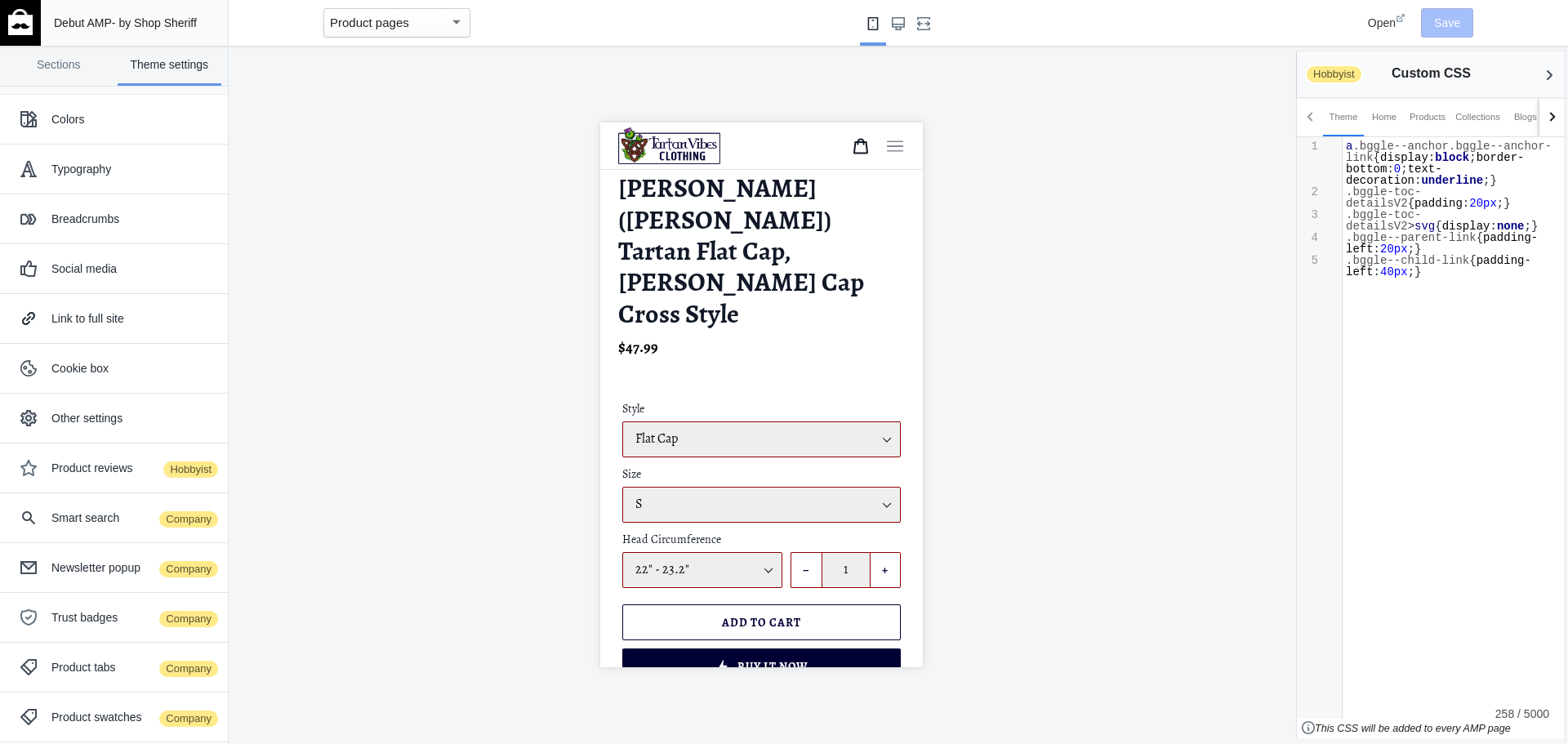
click at [497, 147] on div at bounding box center [761, 395] width 1065 height 698
click at [402, 36] on div "Product pages" at bounding box center [396, 22] width 147 height 30
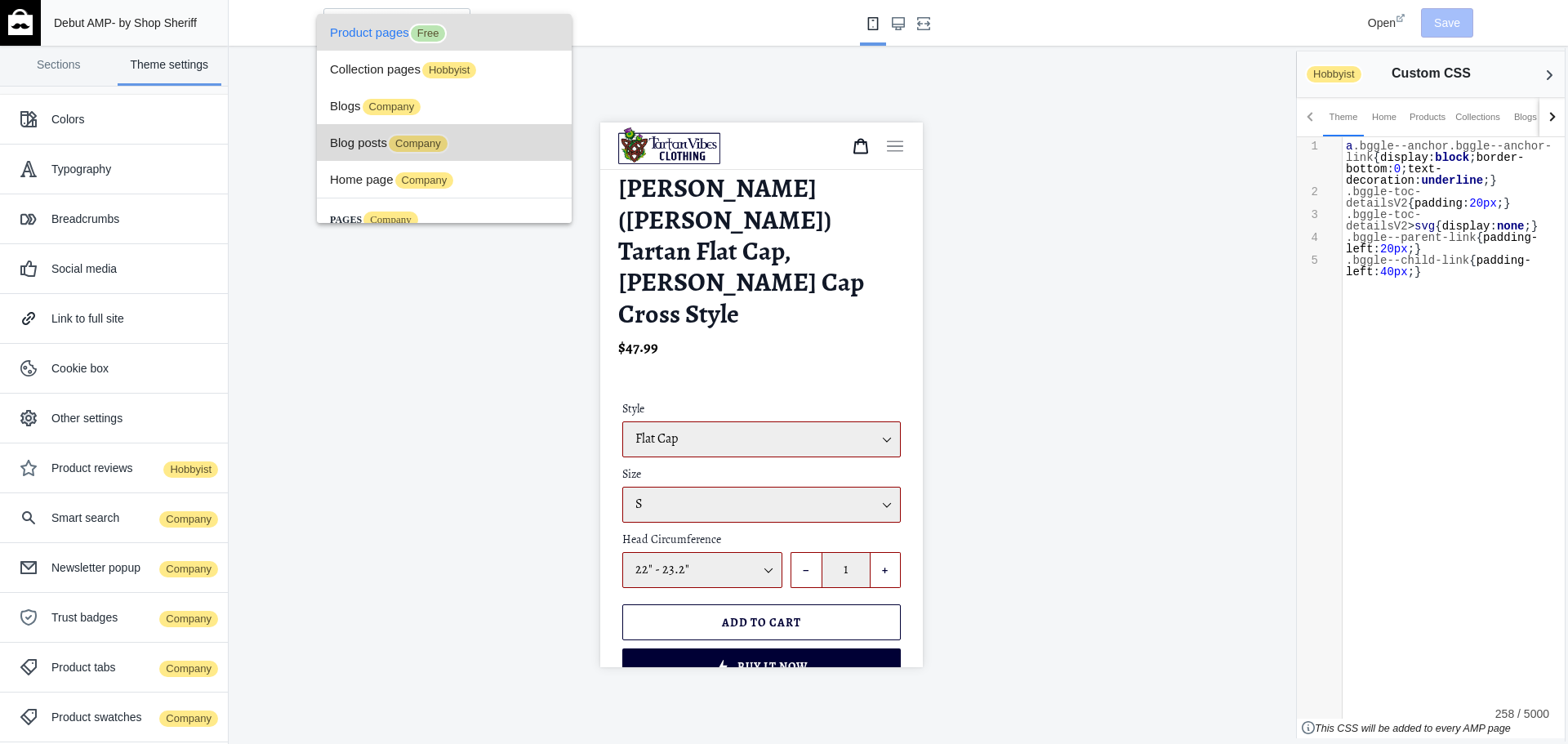
click at [495, 150] on span "Blog posts Company" at bounding box center [444, 142] width 228 height 37
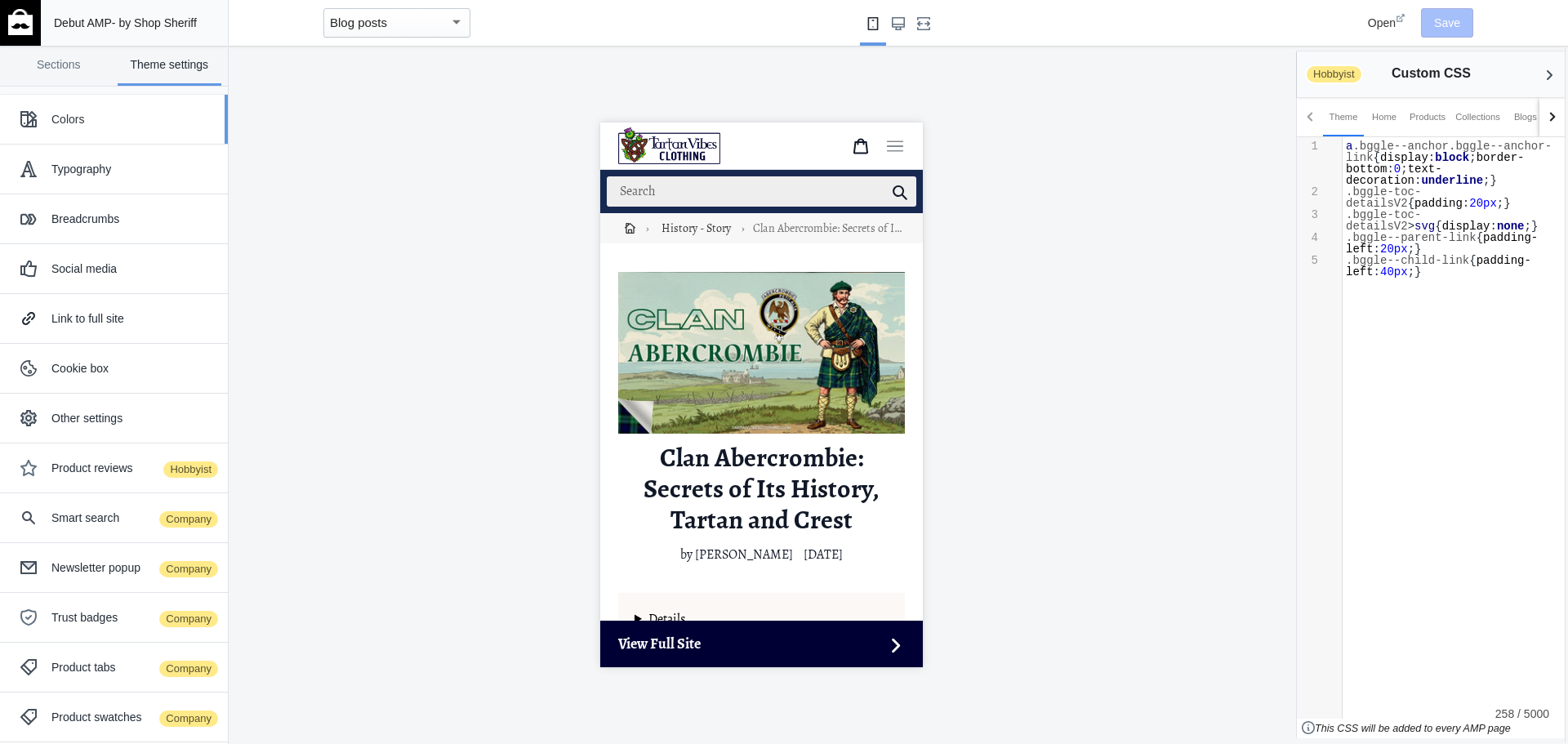
click at [100, 126] on div "Colors" at bounding box center [132, 119] width 164 height 16
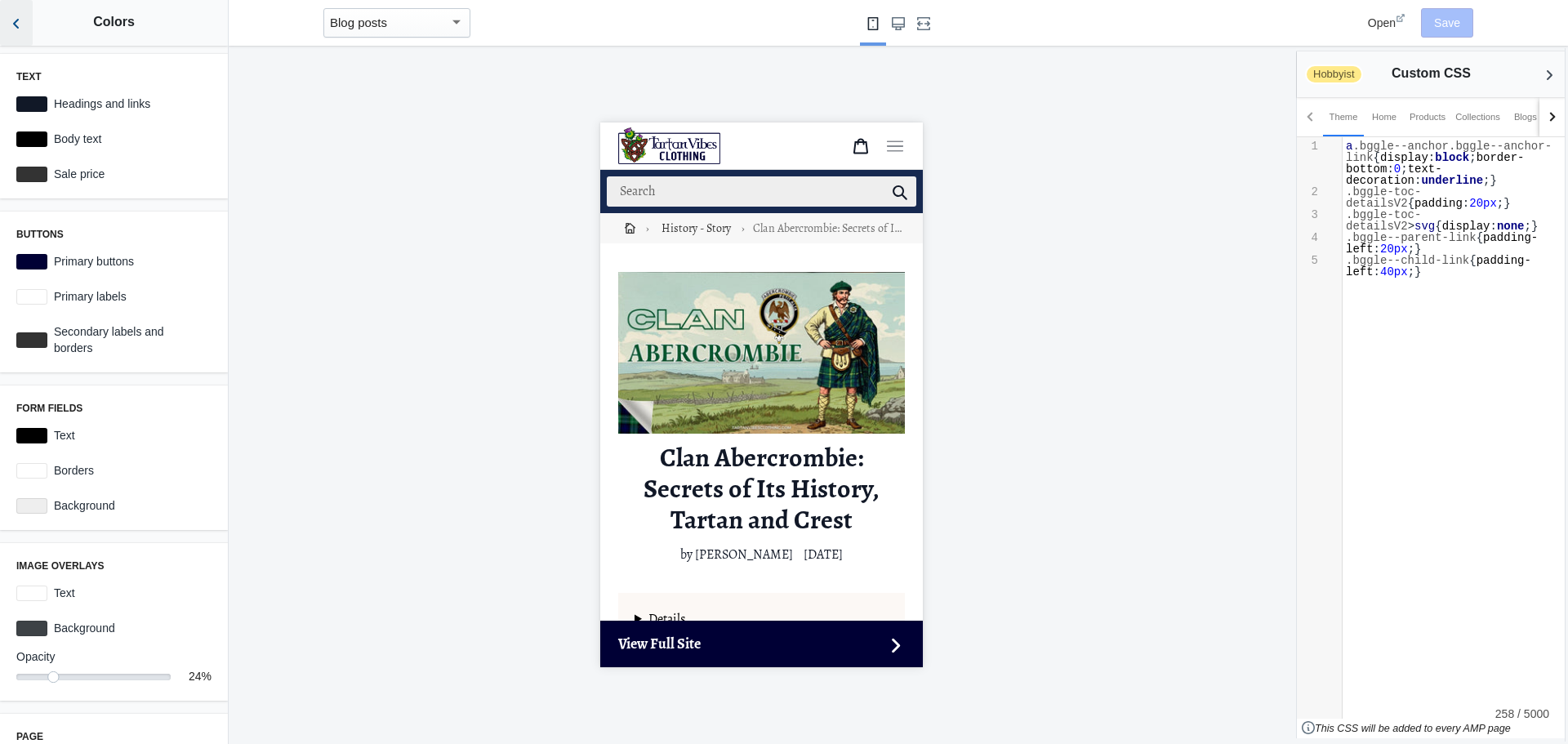
click at [14, 24] on use "Back to sections" at bounding box center [16, 23] width 5 height 10
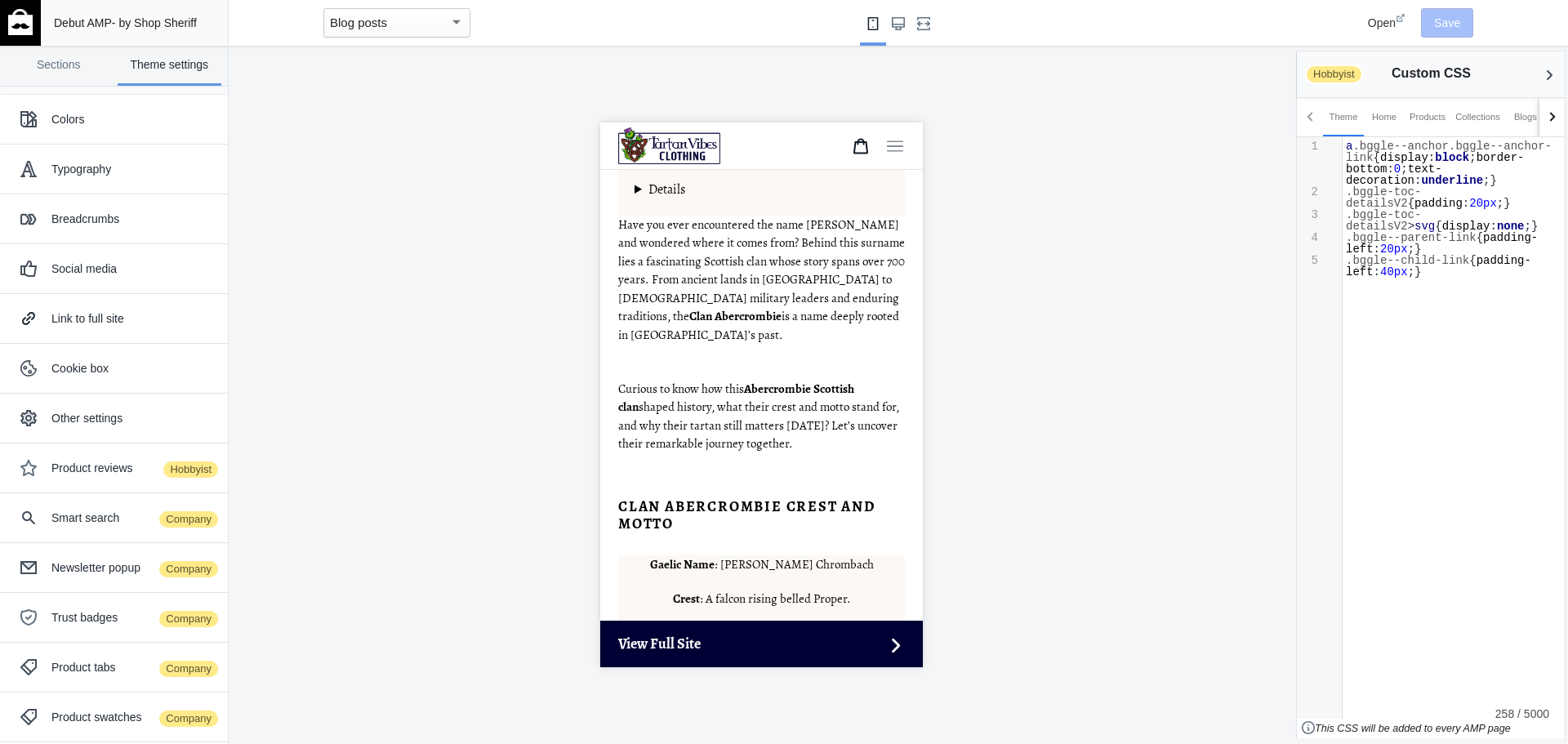
scroll to position [327, 0]
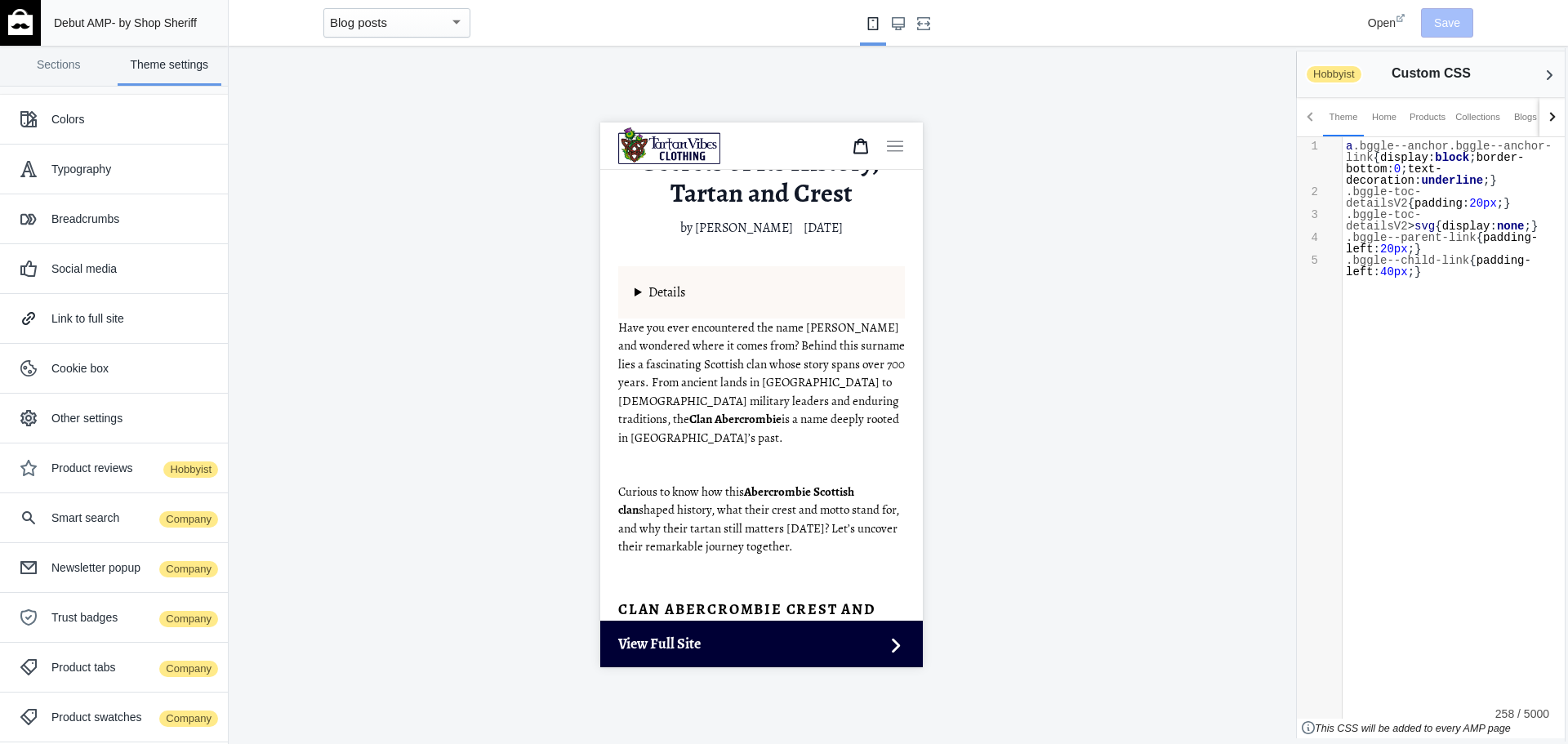
click at [637, 286] on details "Table of Content Clan Abercrombie Crest and Motto Origins of Clan Abercrombie T…" at bounding box center [761, 292] width 286 height 52
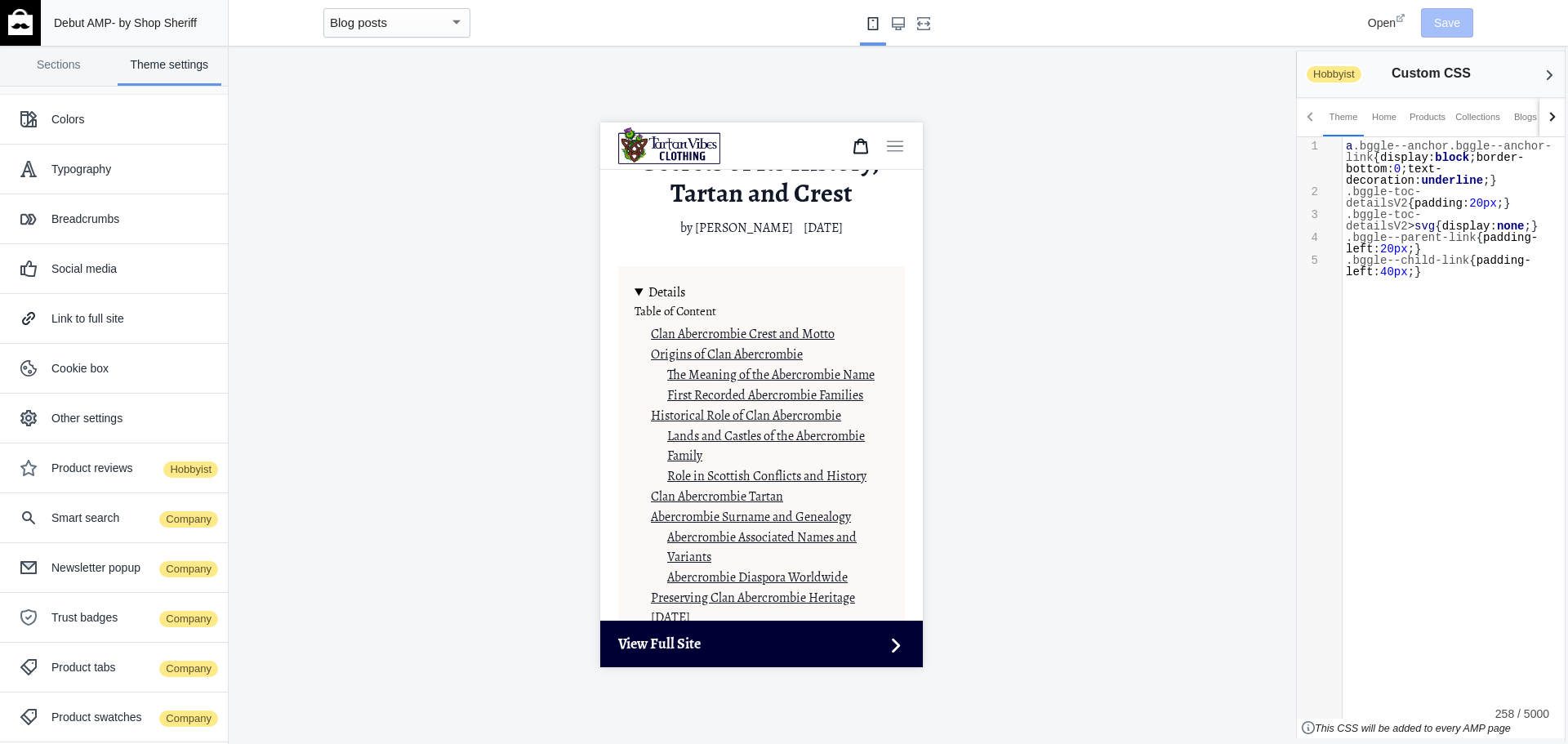
click at [637, 286] on details "Table of Content Clan Abercrombie Crest and Motto Origins of Clan Abercrombie T…" at bounding box center [761, 475] width 286 height 420
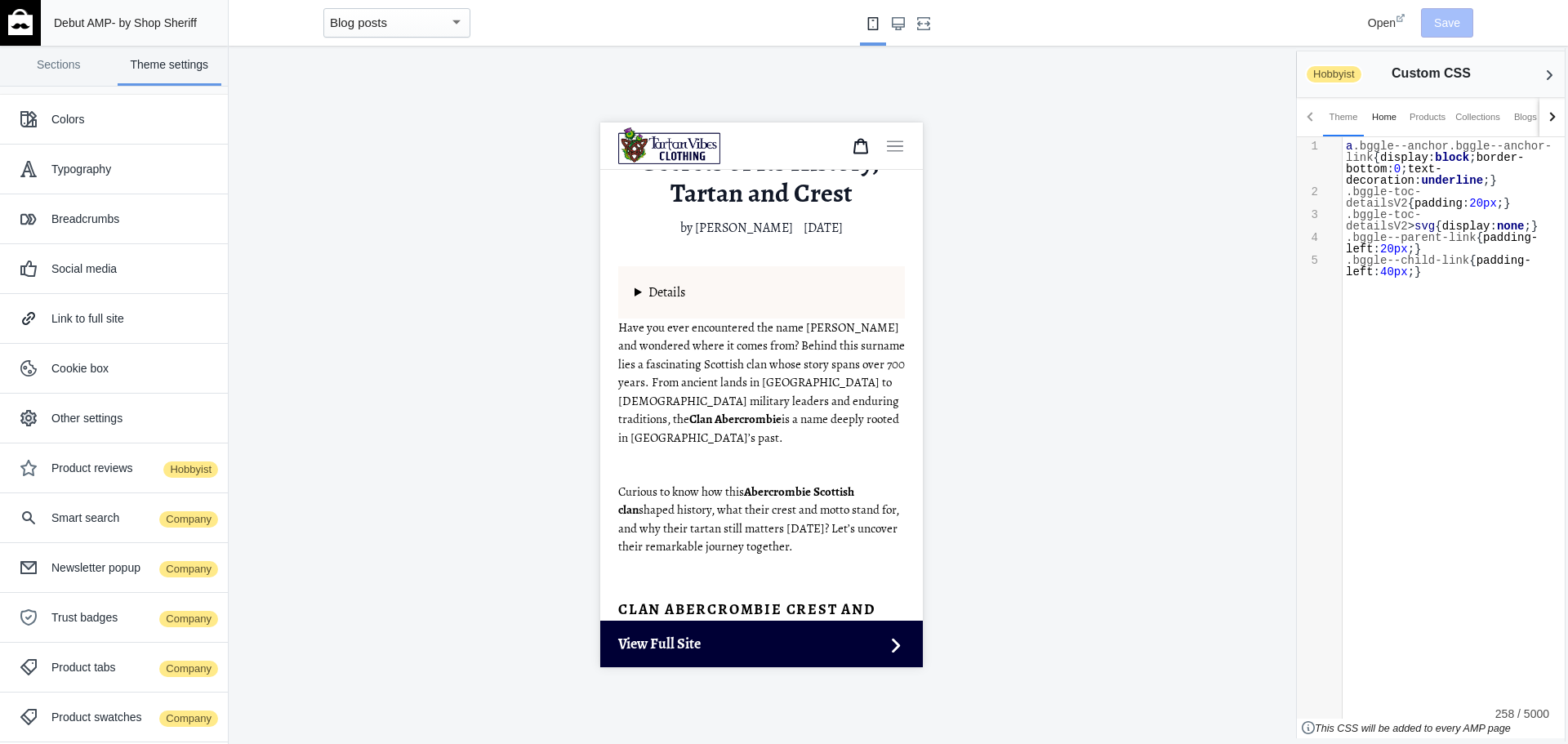
click at [1382, 114] on div "Home" at bounding box center [1384, 116] width 24 height 16
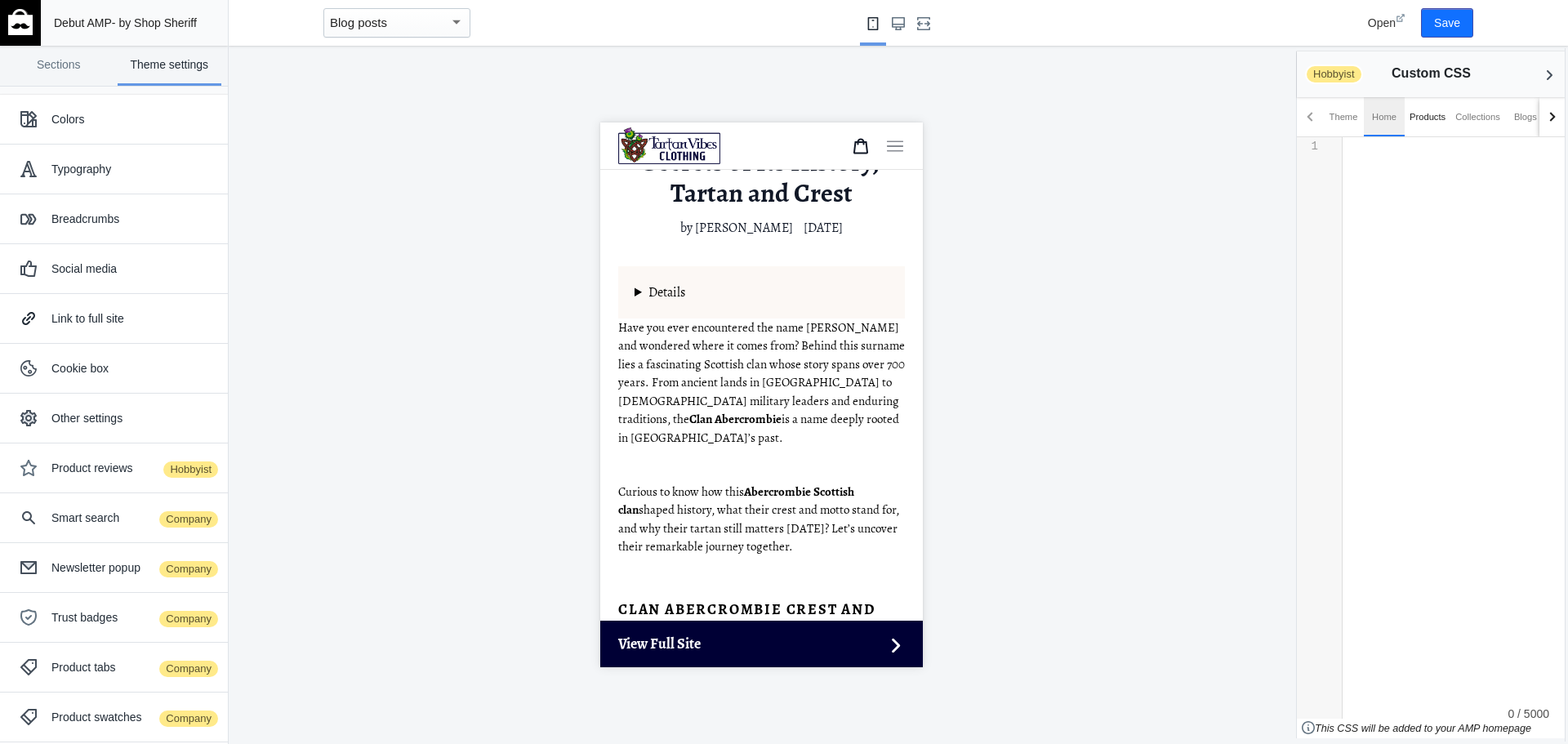
click at [1439, 120] on div "Products" at bounding box center [1427, 116] width 36 height 16
click at [1520, 122] on div "Blogs" at bounding box center [1526, 116] width 23 height 16
click at [1334, 120] on div "Home" at bounding box center [1328, 116] width 24 height 16
click at [1342, 123] on div "Theme" at bounding box center [1344, 116] width 29 height 16
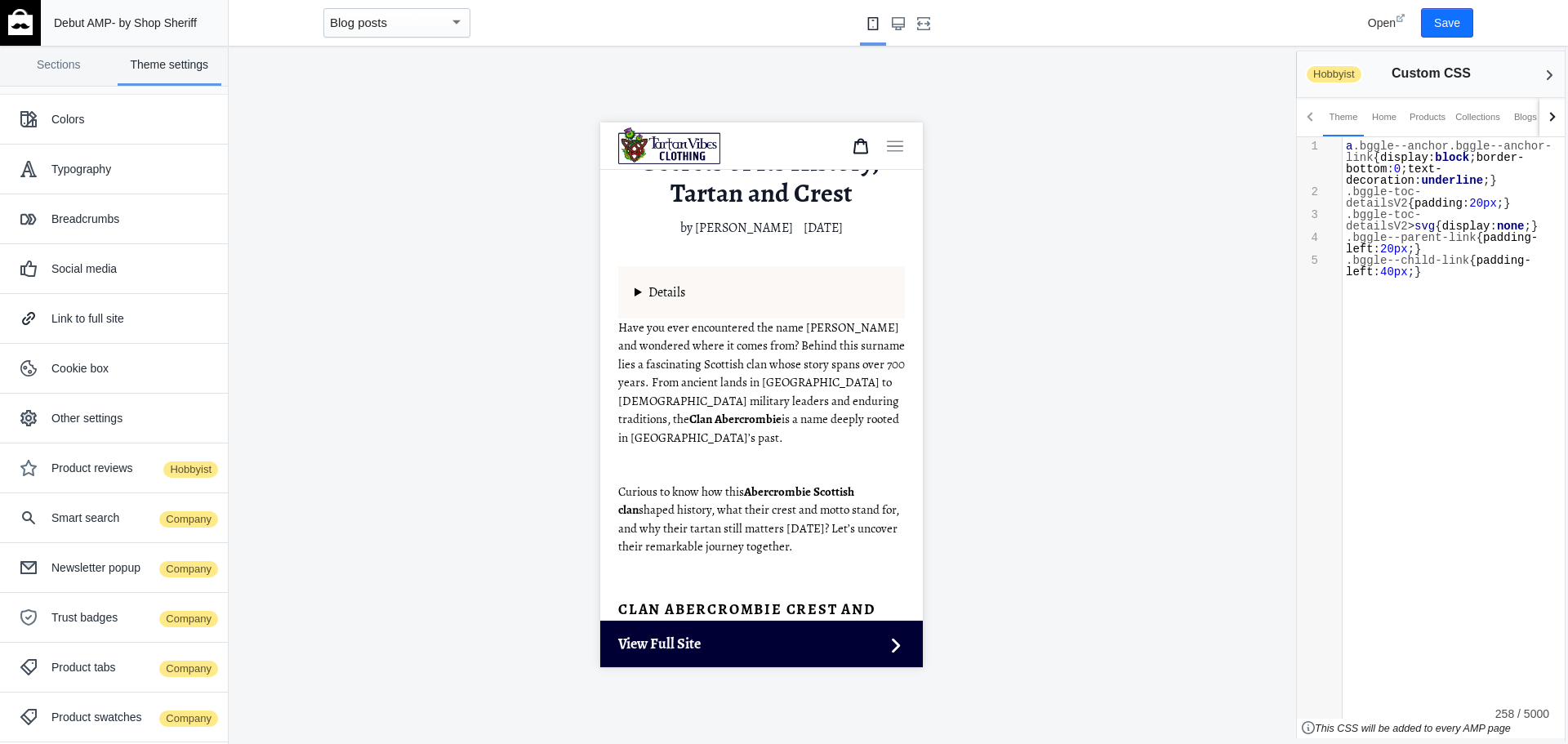
click at [537, 700] on div at bounding box center [761, 395] width 1065 height 698
click at [1147, 380] on div at bounding box center [761, 395] width 1065 height 698
click at [1549, 116] on div at bounding box center [1550, 116] width 9 height 9
click at [1548, 116] on div at bounding box center [1550, 116] width 9 height 9
click at [1455, 118] on div "Articles" at bounding box center [1451, 116] width 30 height 16
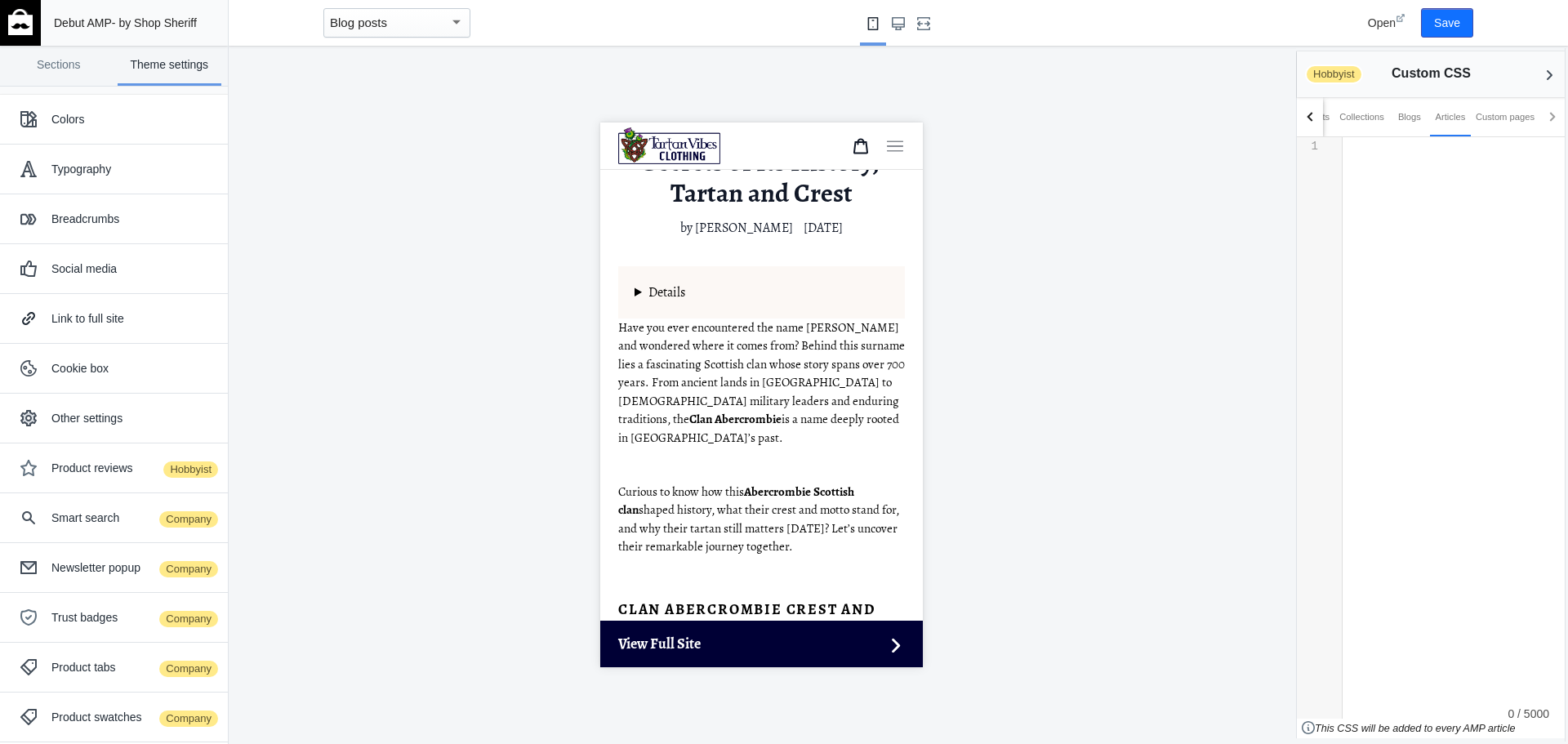
click at [1154, 306] on div at bounding box center [761, 395] width 1065 height 698
click at [1009, 691] on div at bounding box center [761, 395] width 1065 height 698
click at [1312, 117] on div at bounding box center [1311, 116] width 9 height 9
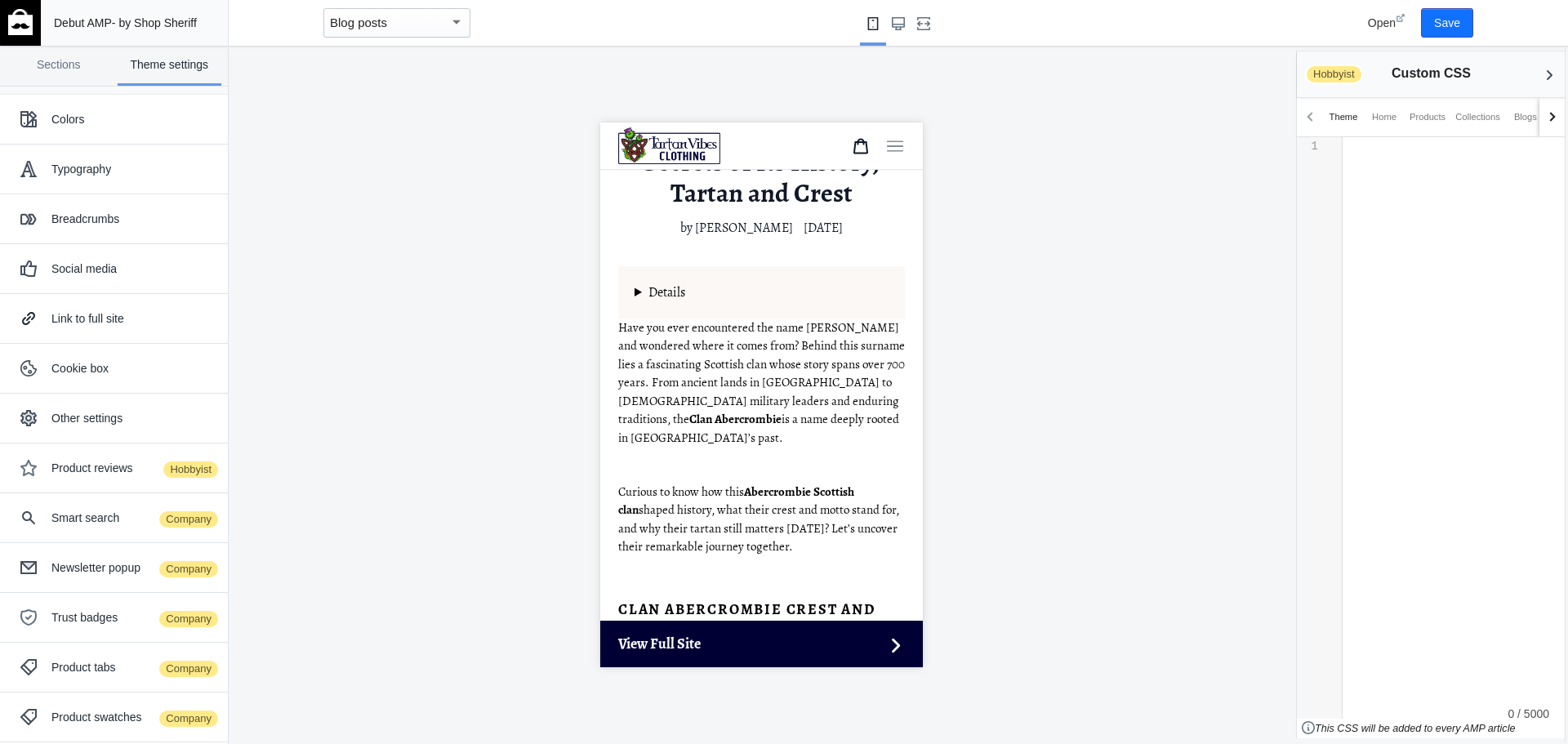
click at [1338, 117] on div "Theme" at bounding box center [1344, 116] width 29 height 16
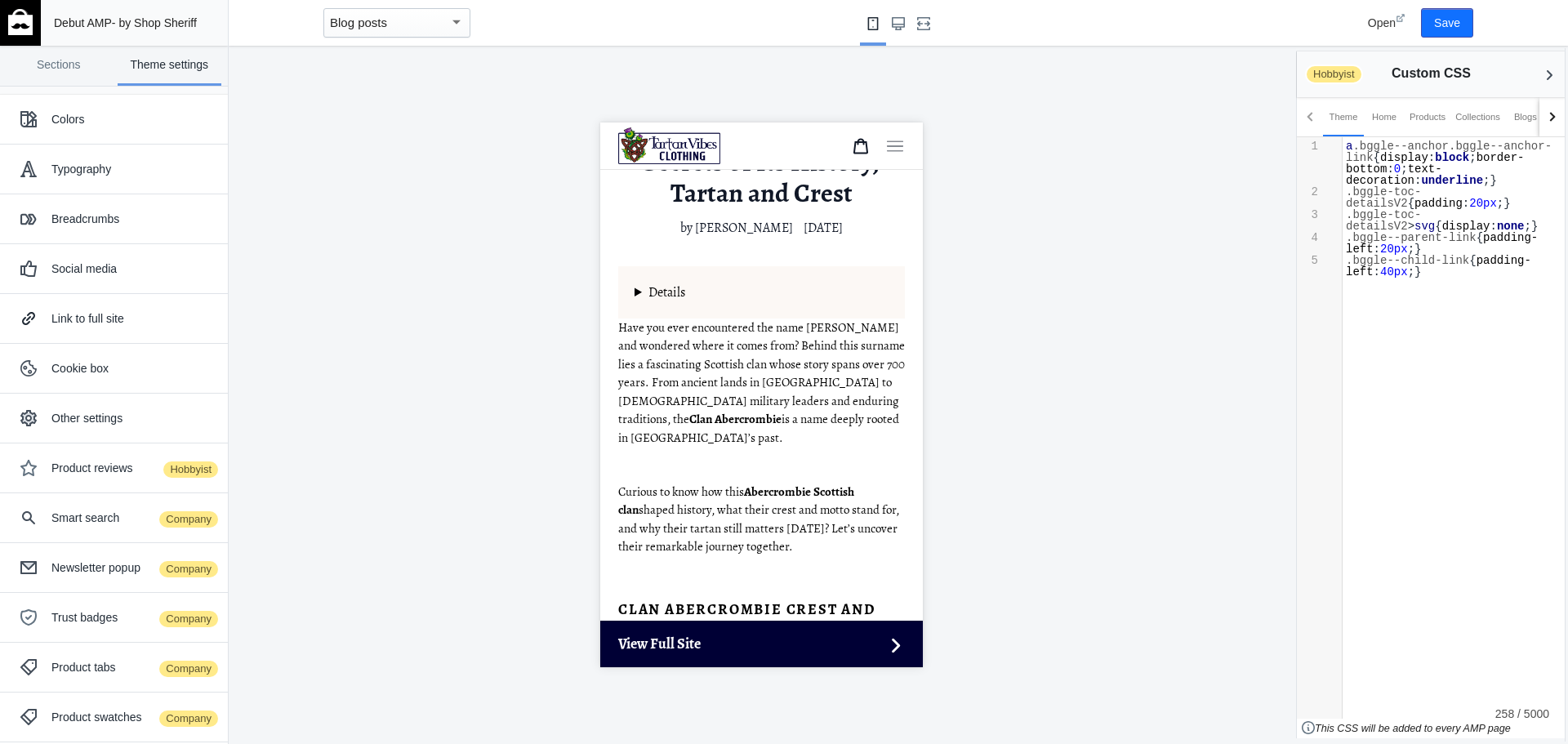
click at [1402, 209] on span ".bggle-toc-detailsV2" at bounding box center [1384, 220] width 75 height 24
type textarea "a.bggle--anchor.bggle--anchor-link{display: block; border-bottom: 0; text-decor…"
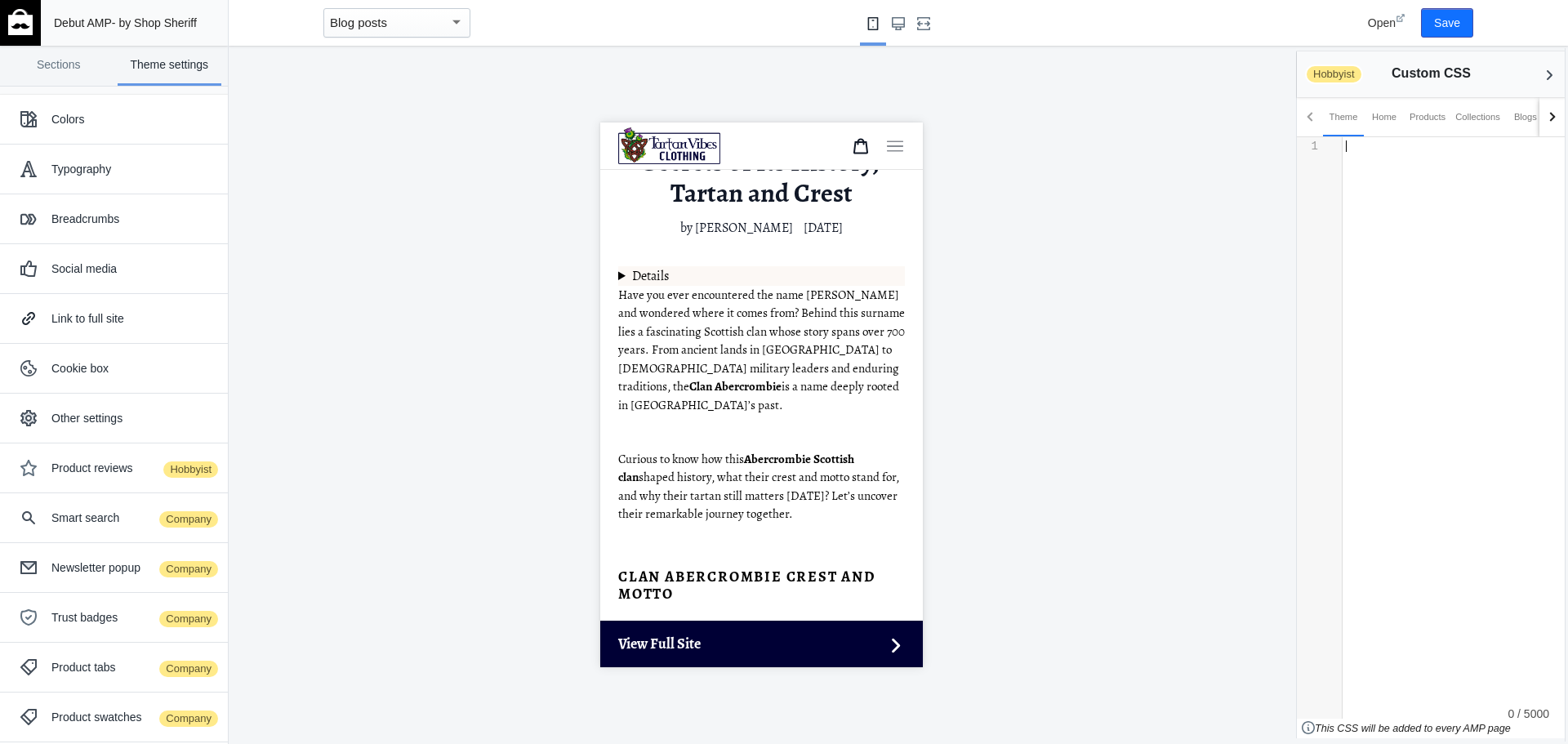
click at [1554, 116] on div at bounding box center [1550, 116] width 9 height 9
click at [1452, 119] on div "Articles" at bounding box center [1451, 116] width 30 height 16
click at [1444, 205] on div "x 1 ​" at bounding box center [1460, 185] width 235 height 97
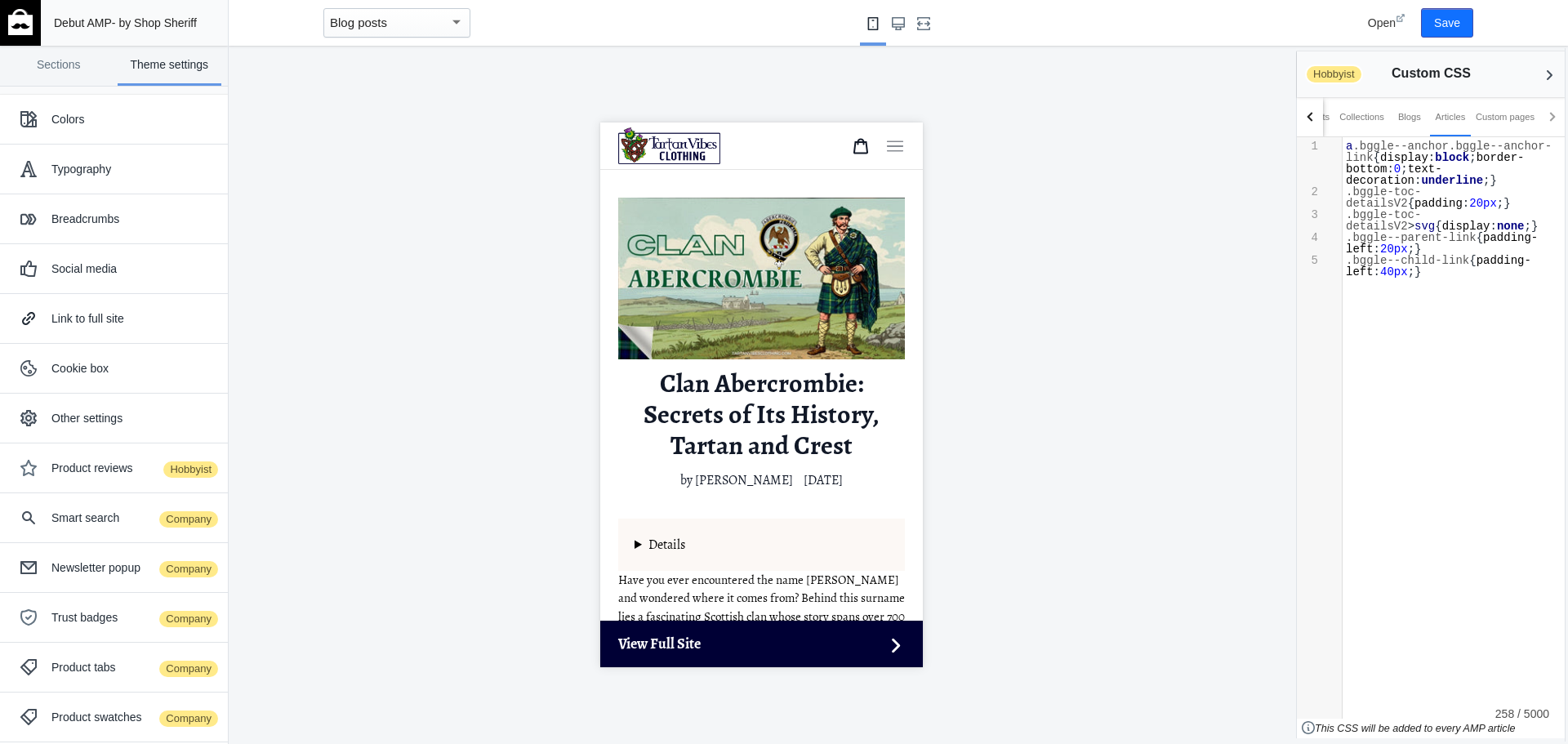
scroll to position [163, 0]
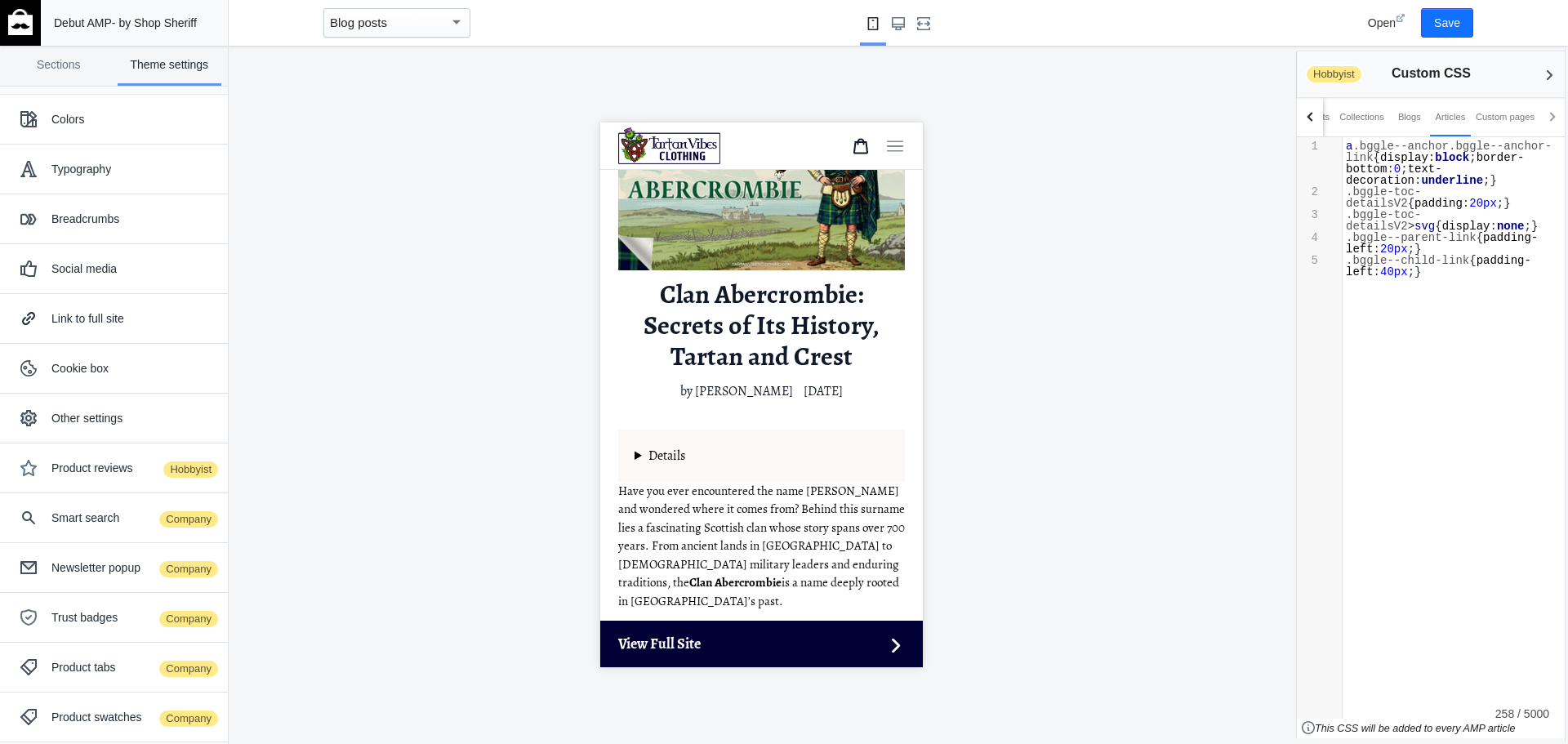
click at [639, 449] on details "Table of Content Clan Abercrombie Crest and Motto Origins of Clan Abercrombie T…" at bounding box center [761, 456] width 286 height 52
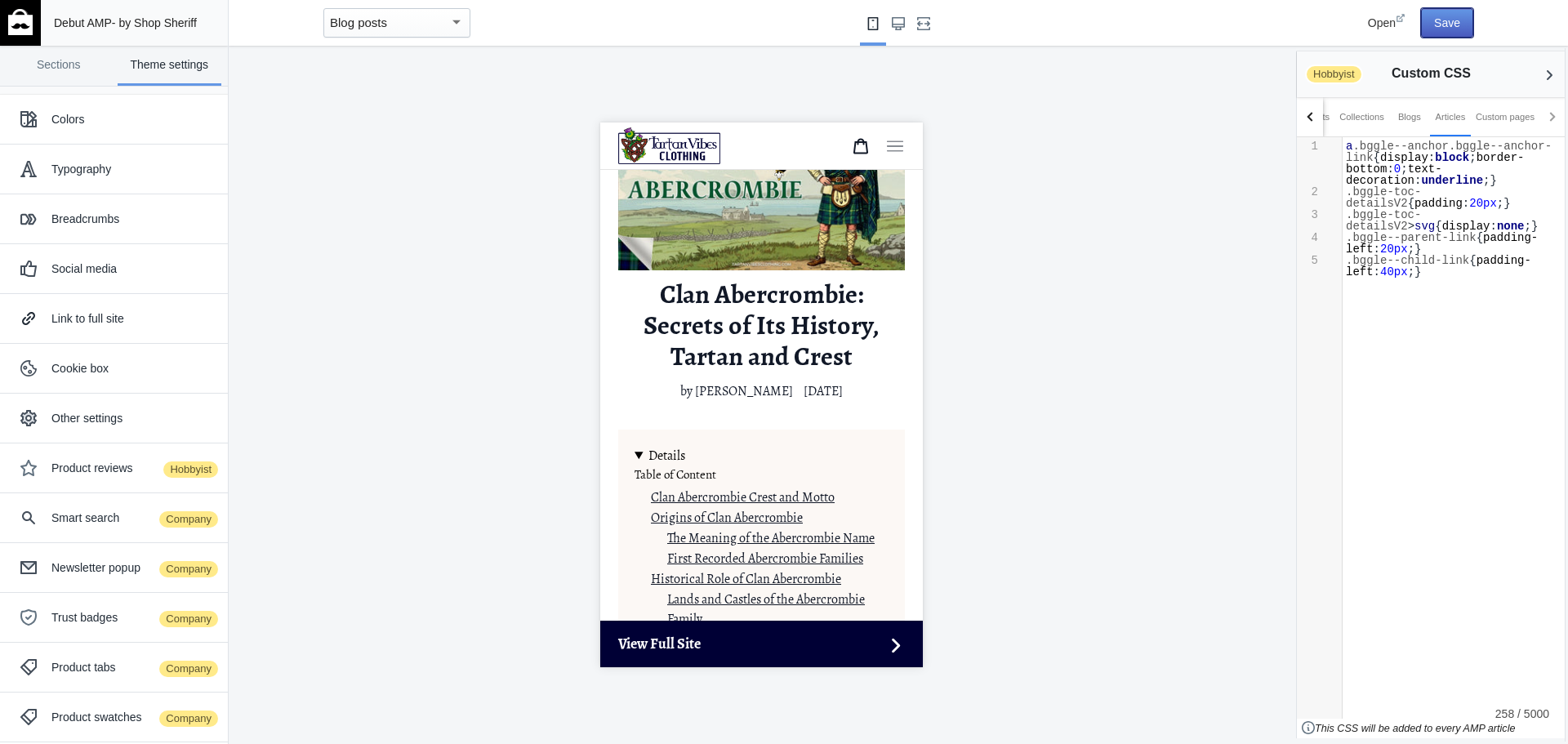
click at [1453, 17] on button "Save" at bounding box center [1447, 22] width 52 height 30
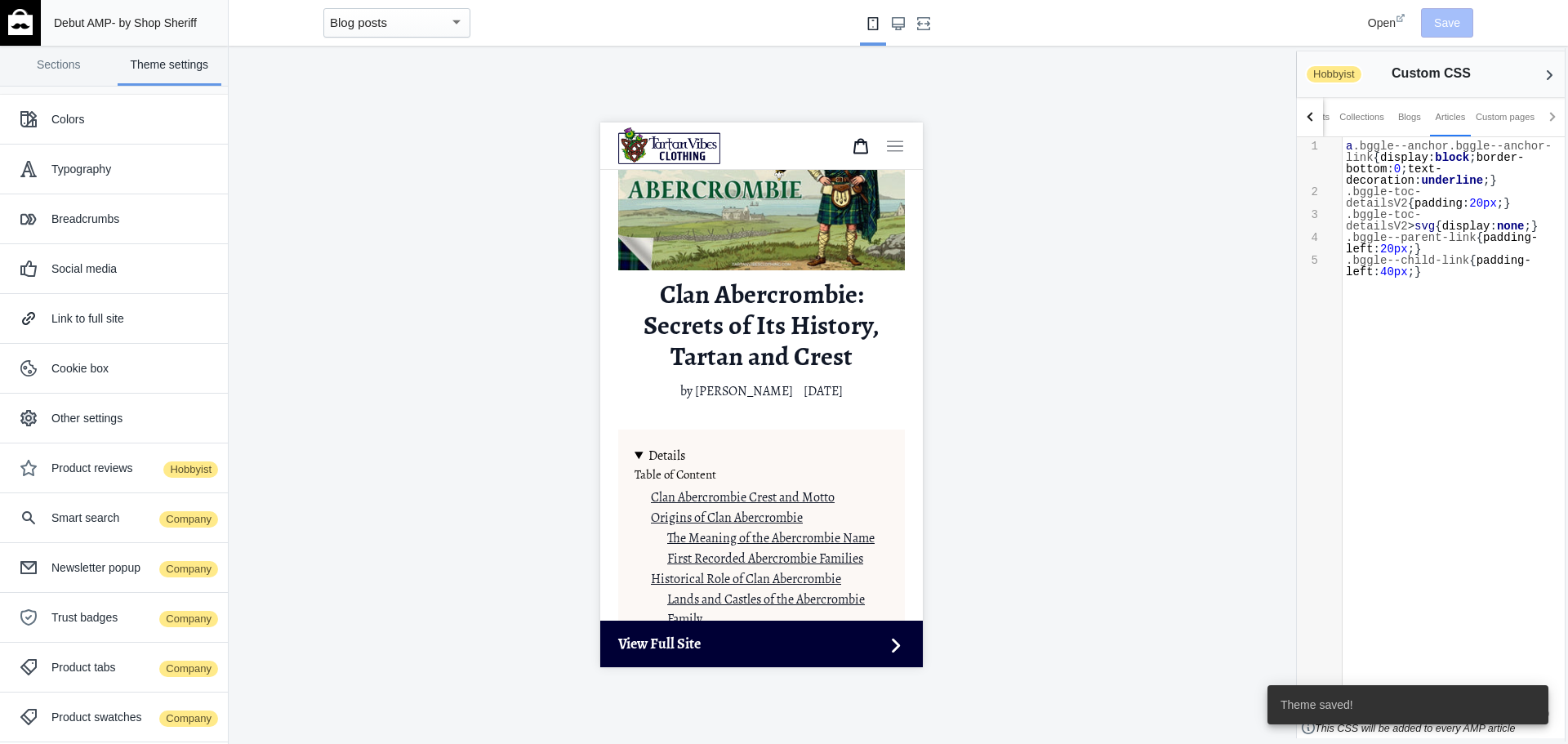
click at [1028, 356] on div at bounding box center [761, 395] width 1065 height 698
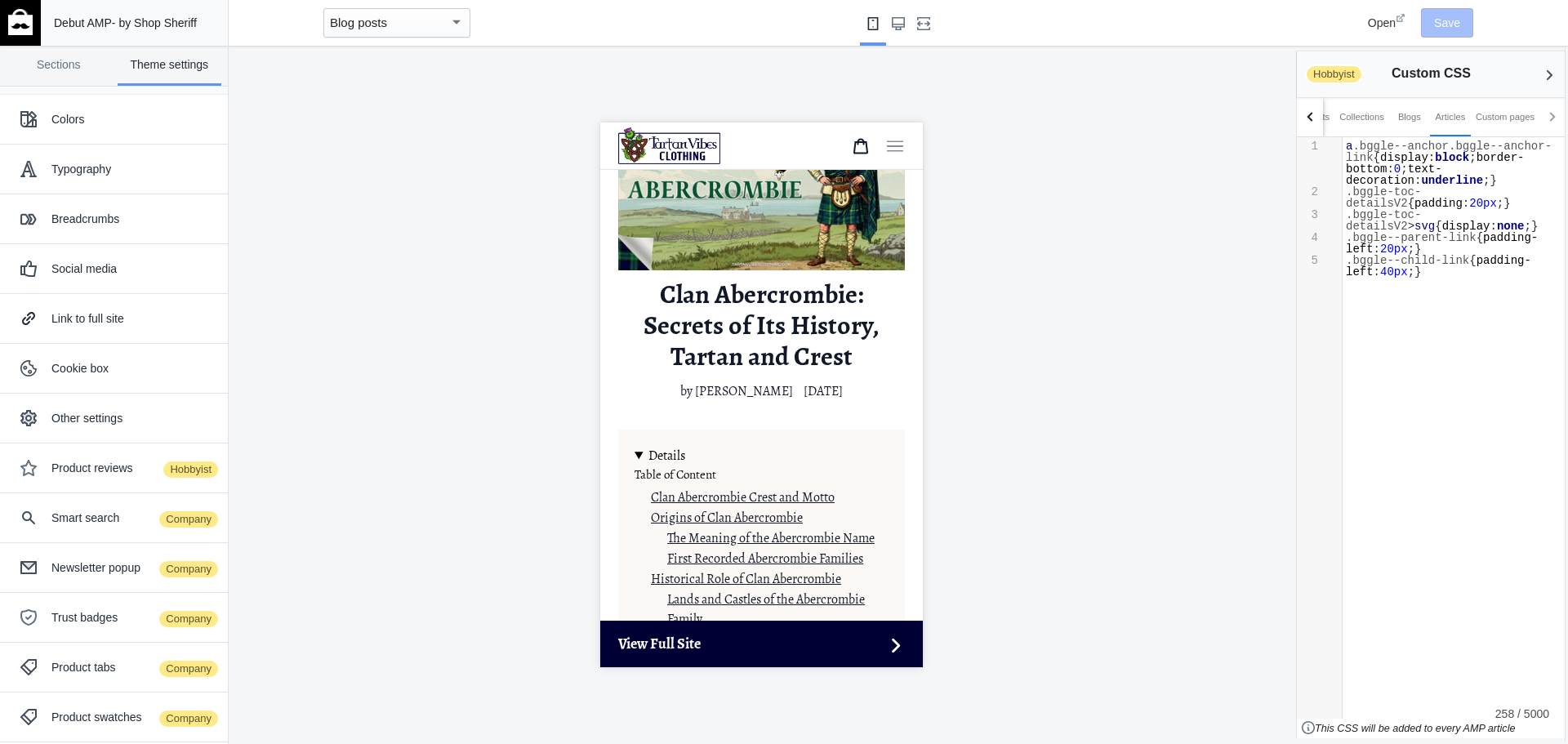
click at [1084, 483] on div at bounding box center [761, 395] width 1065 height 698
click at [1046, 351] on div at bounding box center [761, 395] width 1065 height 698
click at [1086, 452] on div at bounding box center [761, 395] width 1065 height 698
click at [1167, 164] on div at bounding box center [761, 395] width 1065 height 698
